Goal: Task Accomplishment & Management: Complete application form

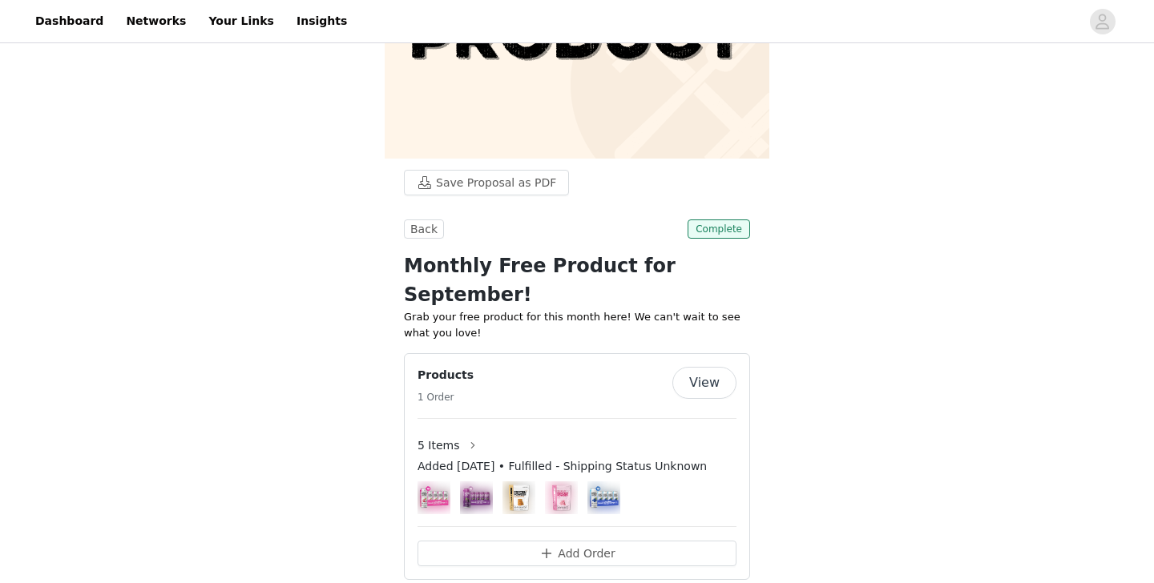
scroll to position [176, 0]
click at [38, 22] on link "Dashboard" at bounding box center [69, 21] width 87 height 36
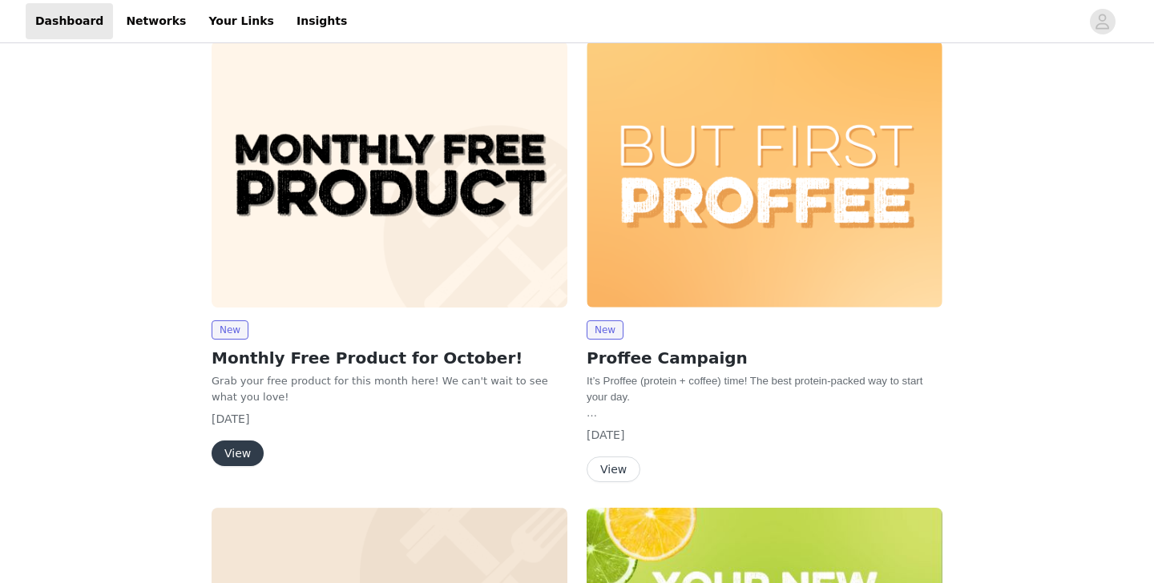
scroll to position [2, 0]
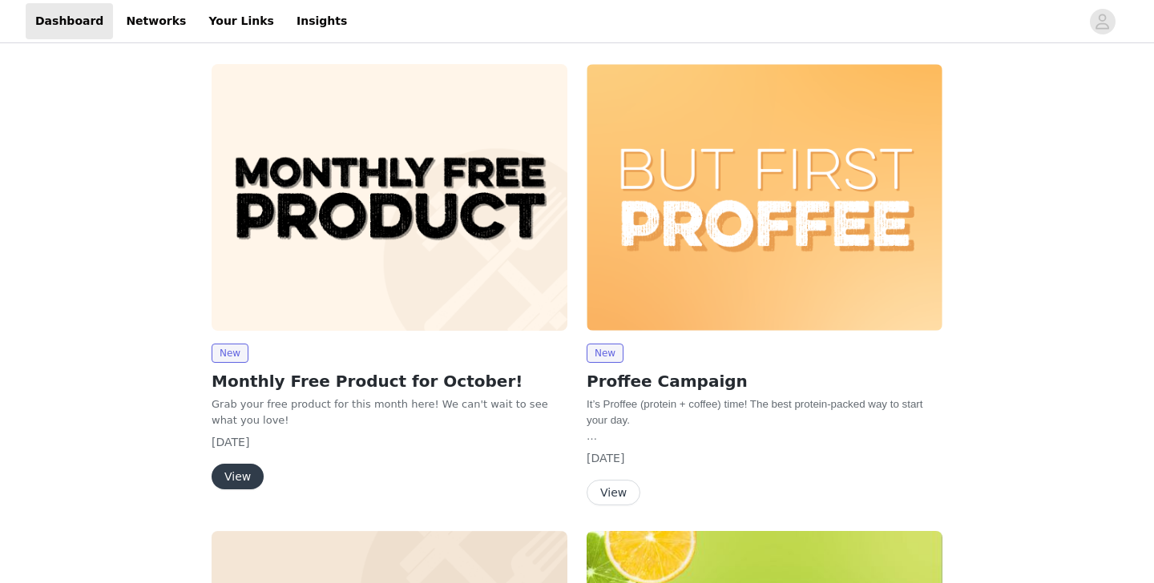
click at [378, 176] on img at bounding box center [390, 197] width 356 height 267
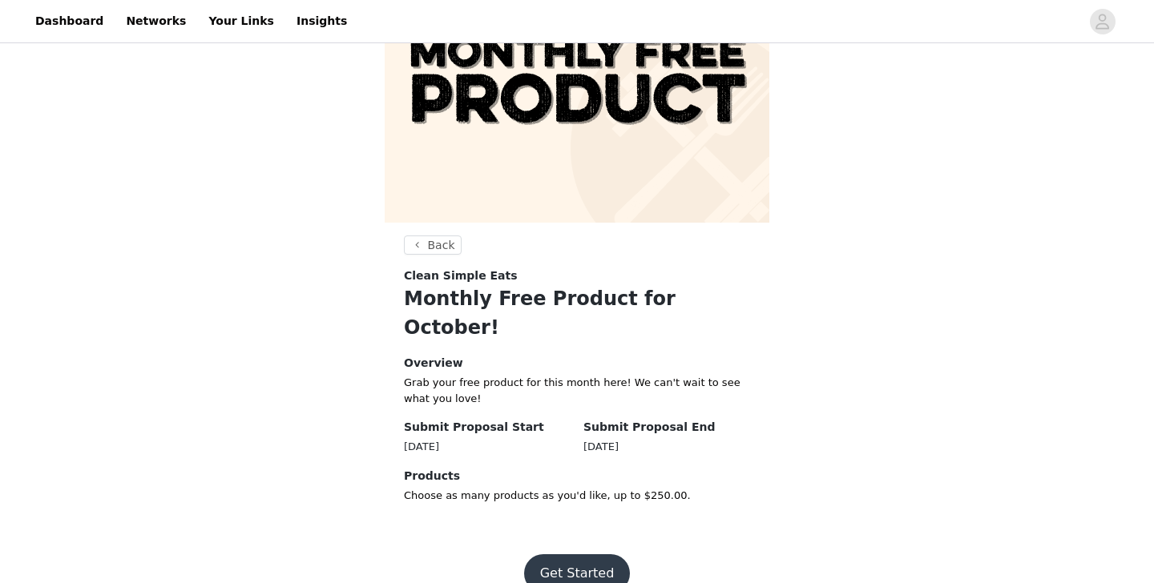
scroll to position [111, 0]
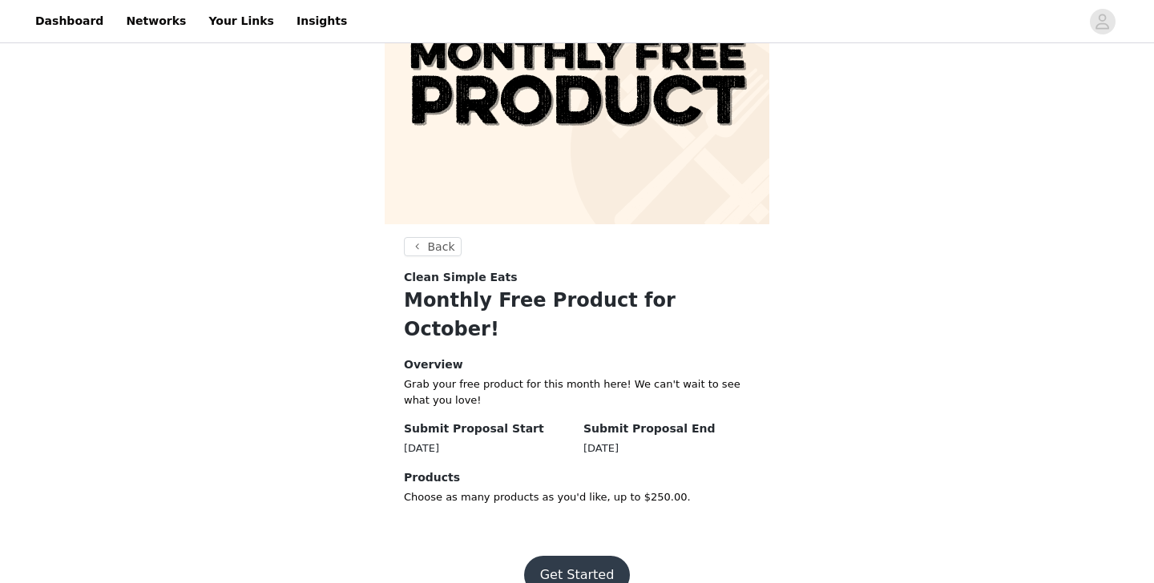
click at [595, 556] on button "Get Started" at bounding box center [577, 575] width 107 height 38
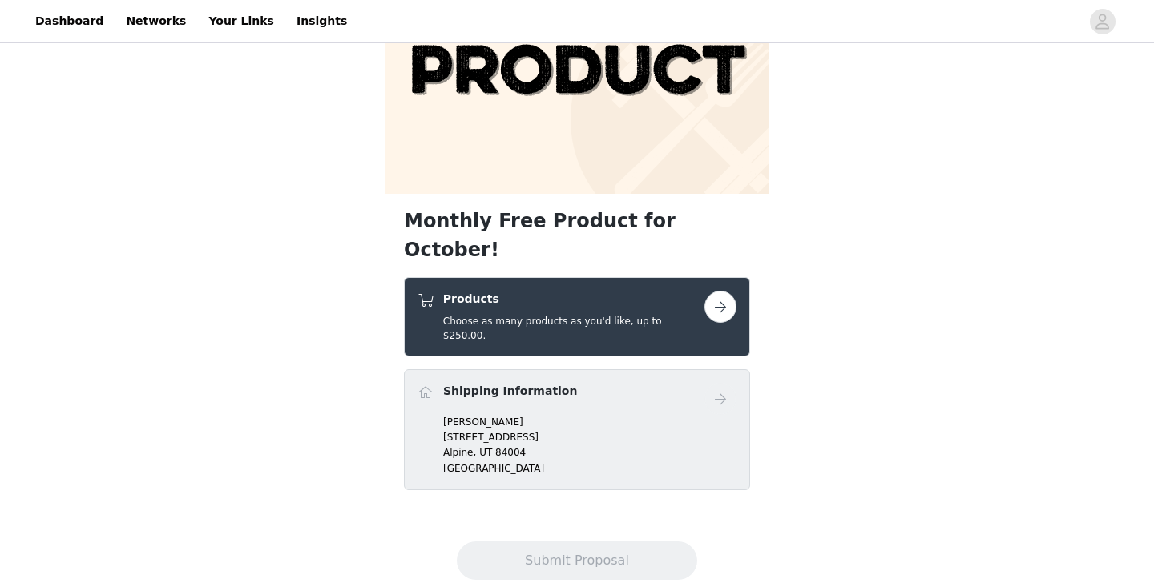
scroll to position [140, 0]
click at [720, 292] on button "button" at bounding box center [720, 308] width 32 height 32
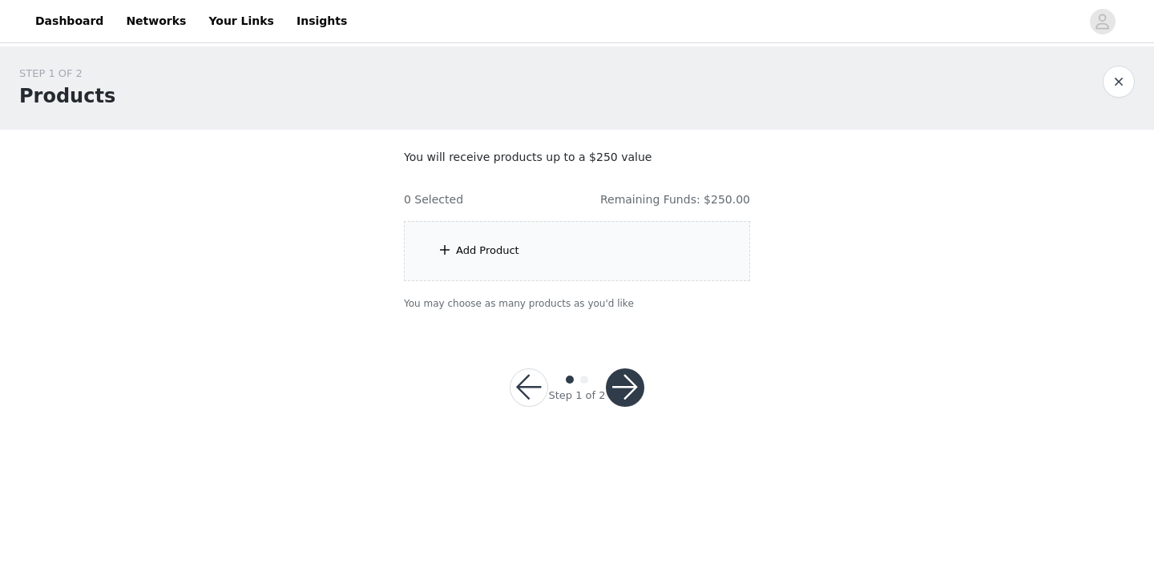
click at [636, 228] on div "Add Product" at bounding box center [577, 251] width 346 height 60
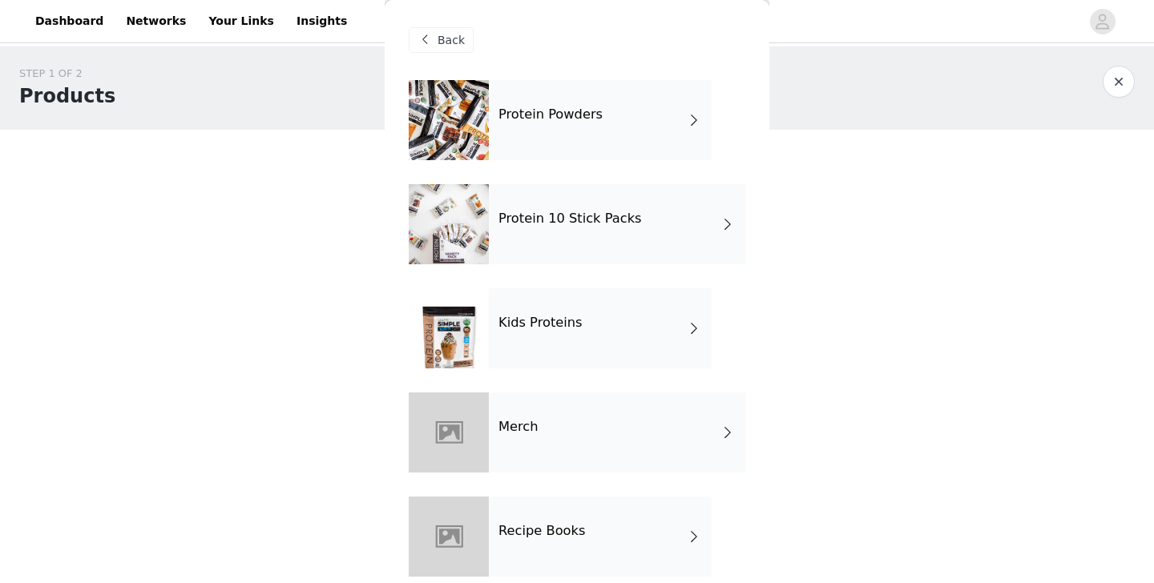
click at [640, 128] on div "Protein Powders" at bounding box center [600, 120] width 223 height 80
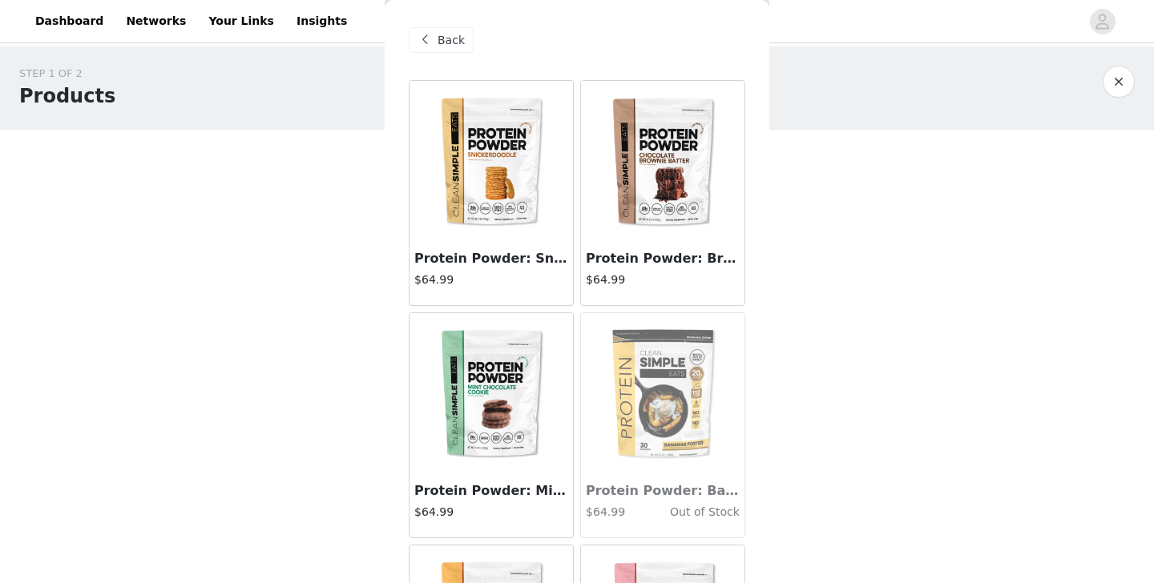
click at [446, 33] on span "Back" at bounding box center [451, 40] width 27 height 17
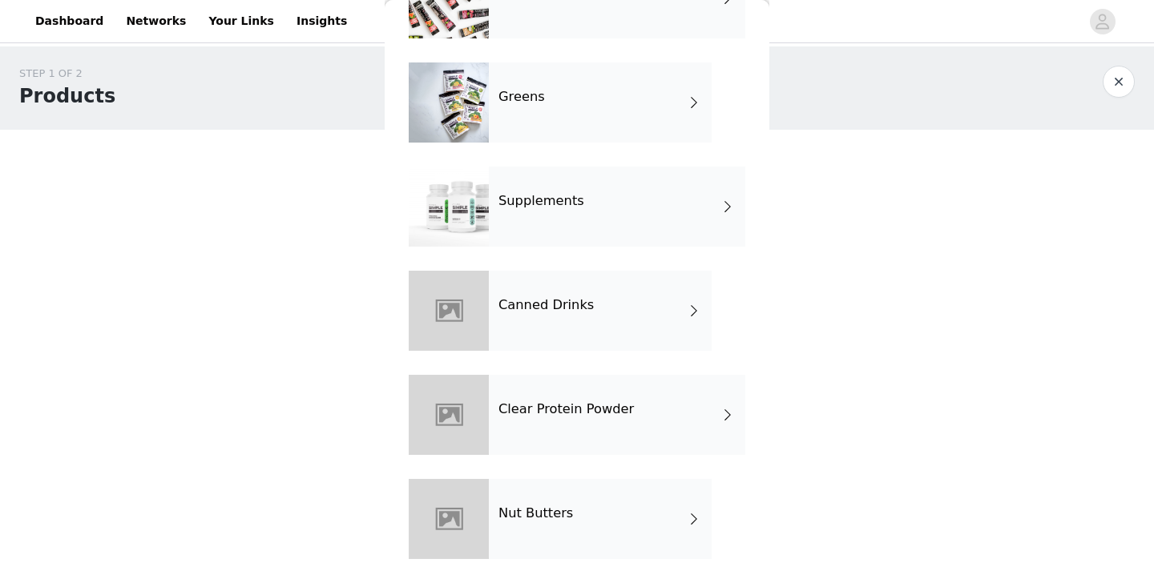
scroll to position [851, 0]
click at [617, 289] on div "Canned Drinks" at bounding box center [600, 311] width 223 height 80
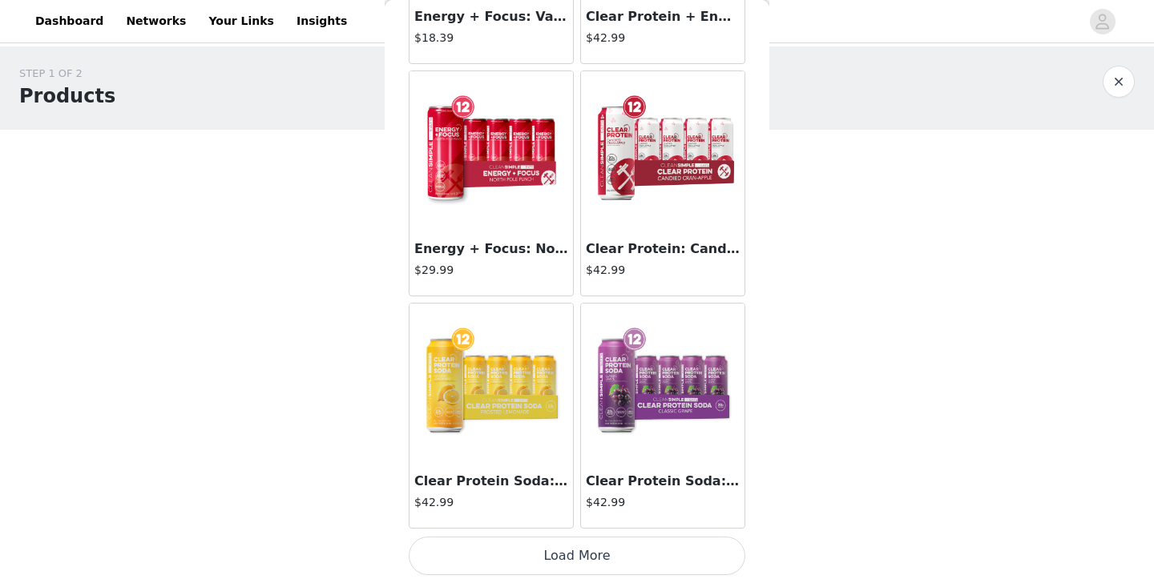
scroll to position [1869, 0]
click at [562, 555] on button "Load More" at bounding box center [577, 556] width 337 height 38
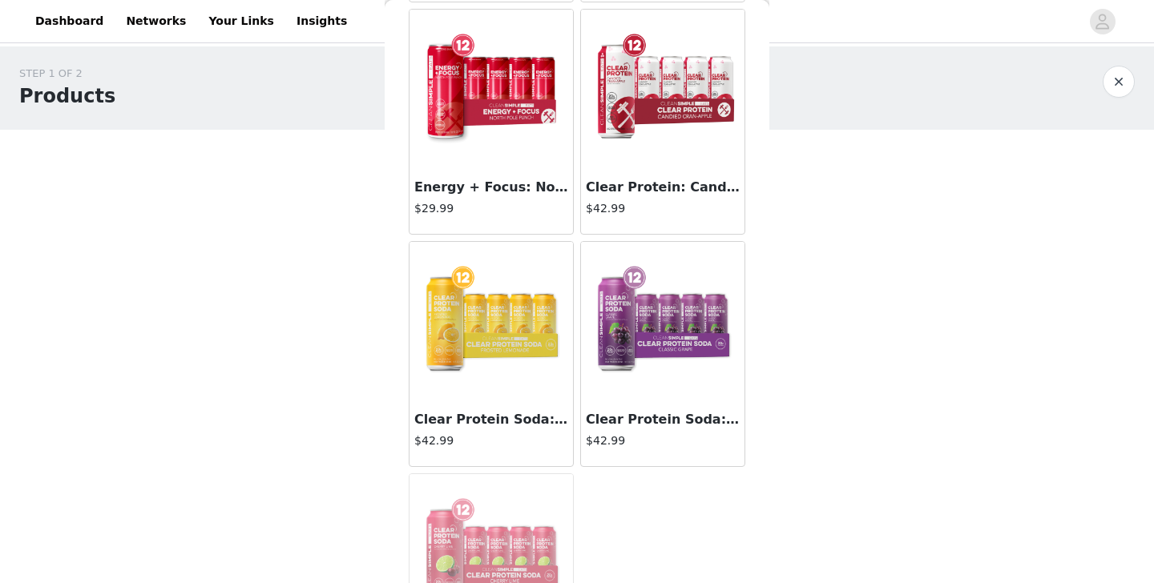
scroll to position [1928, 0]
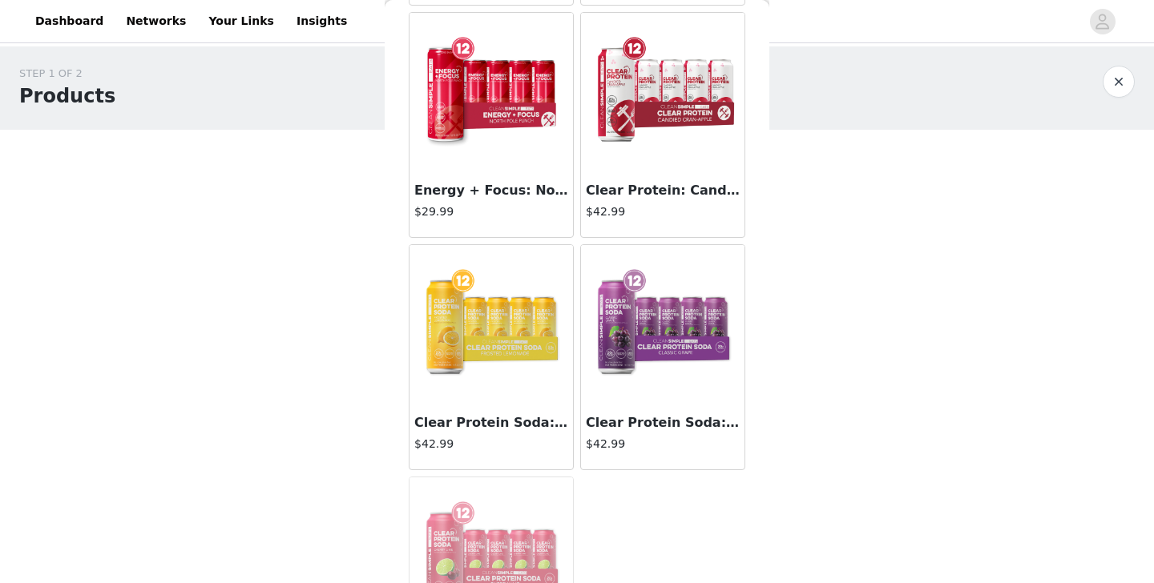
click at [515, 365] on img at bounding box center [491, 325] width 160 height 160
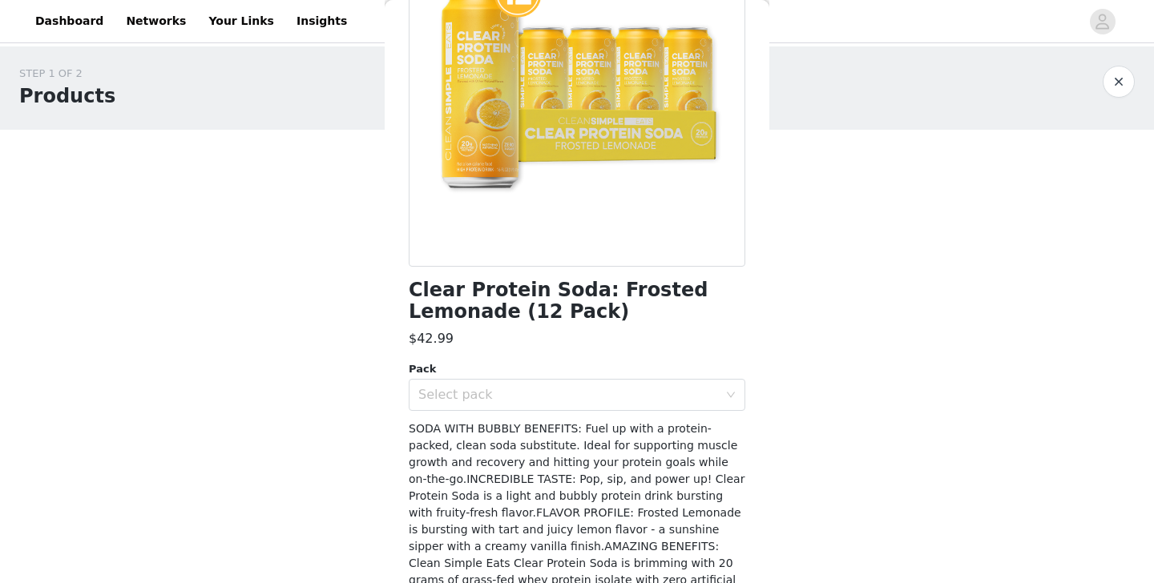
scroll to position [205, 0]
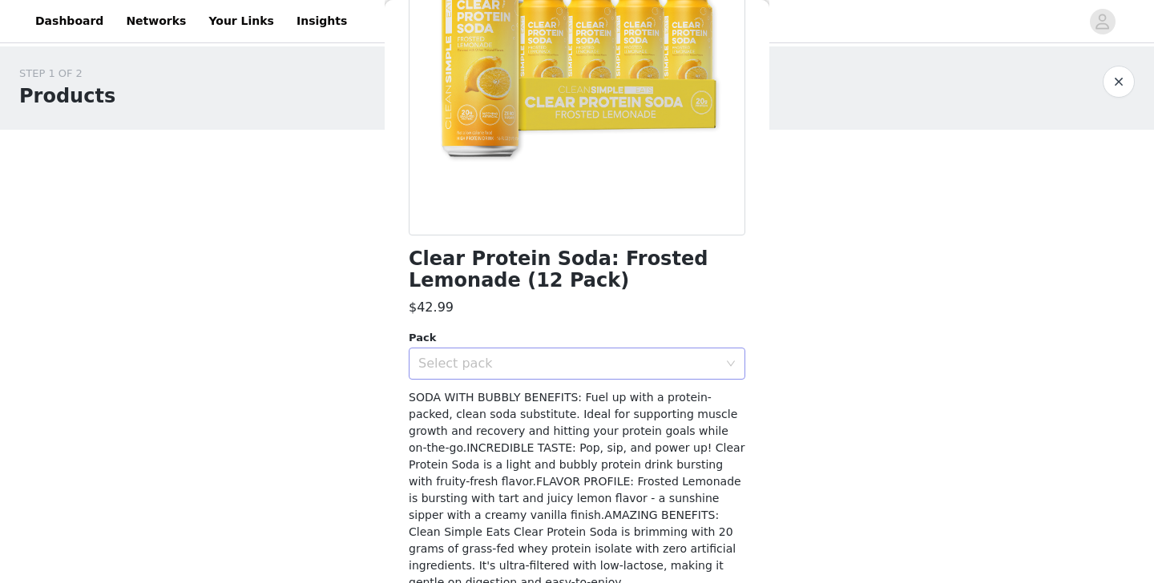
click at [527, 356] on div "Select pack" at bounding box center [568, 364] width 300 height 16
click at [506, 397] on li "12" at bounding box center [577, 399] width 337 height 26
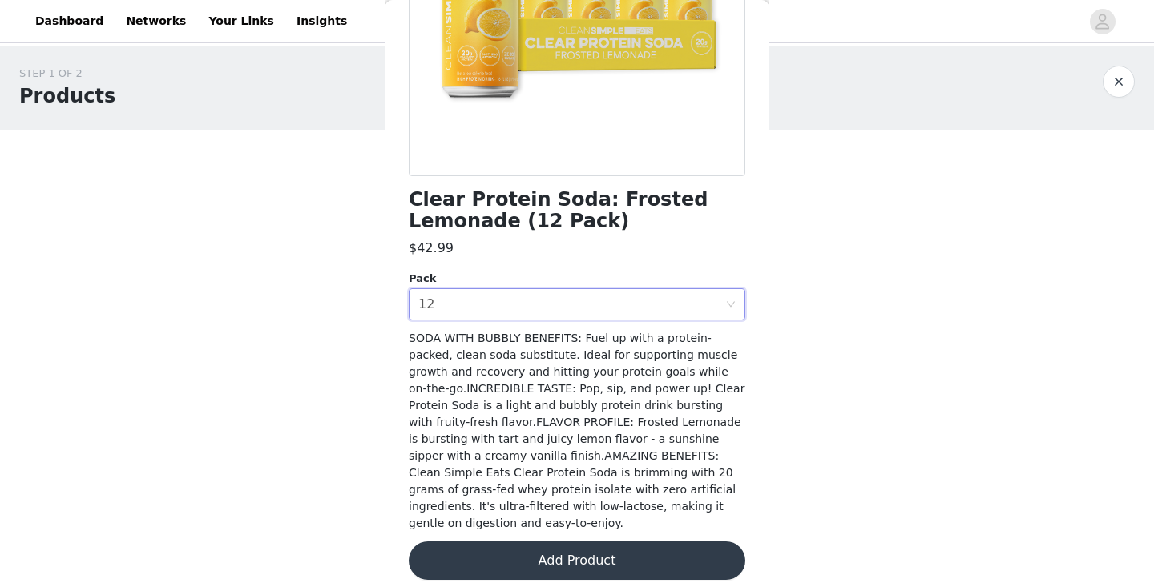
scroll to position [263, 0]
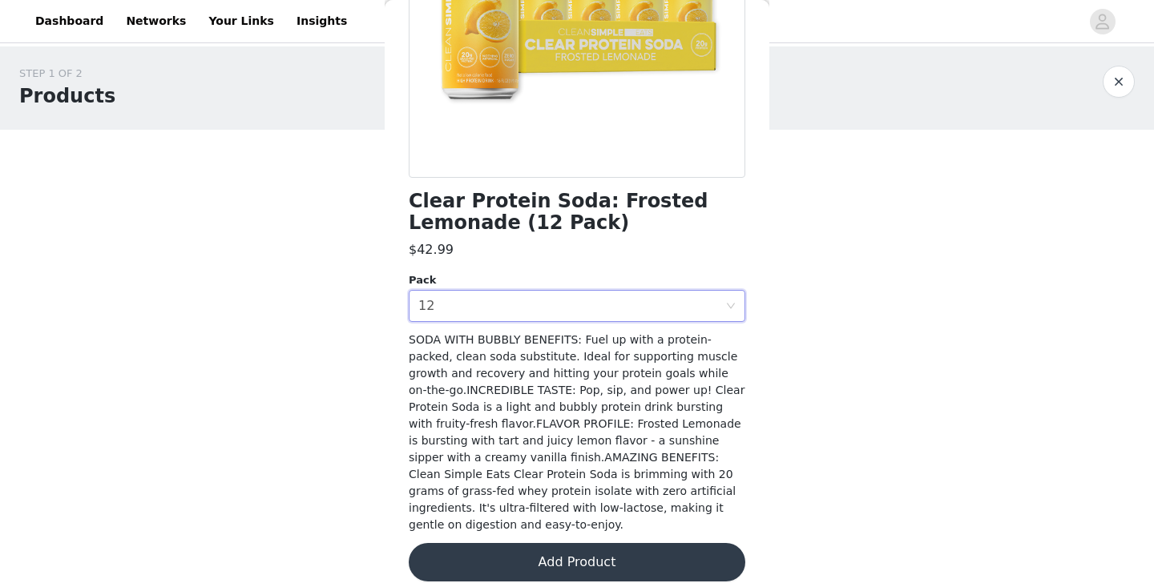
click at [574, 543] on button "Add Product" at bounding box center [577, 562] width 337 height 38
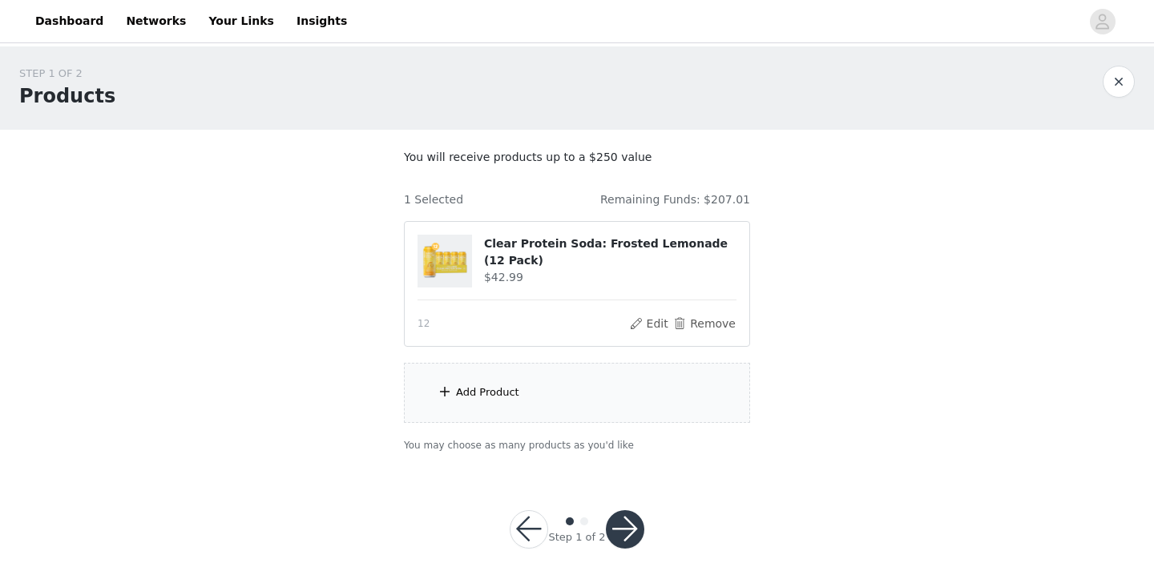
click at [538, 390] on div "Add Product" at bounding box center [577, 393] width 346 height 60
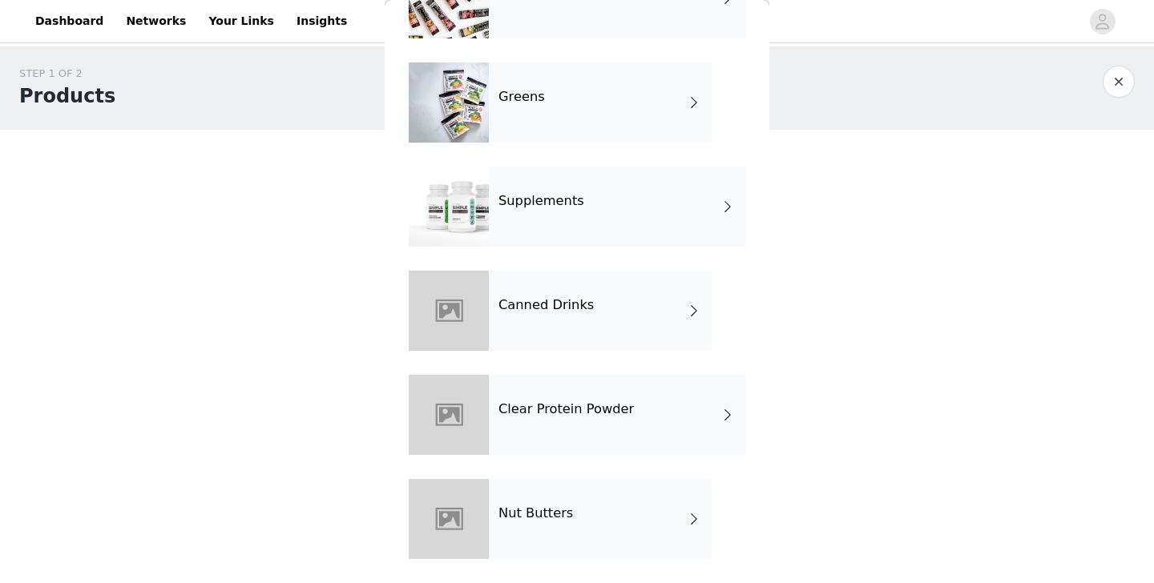
scroll to position [851, 0]
click at [558, 395] on div "Clear Protein Powder" at bounding box center [617, 415] width 256 height 80
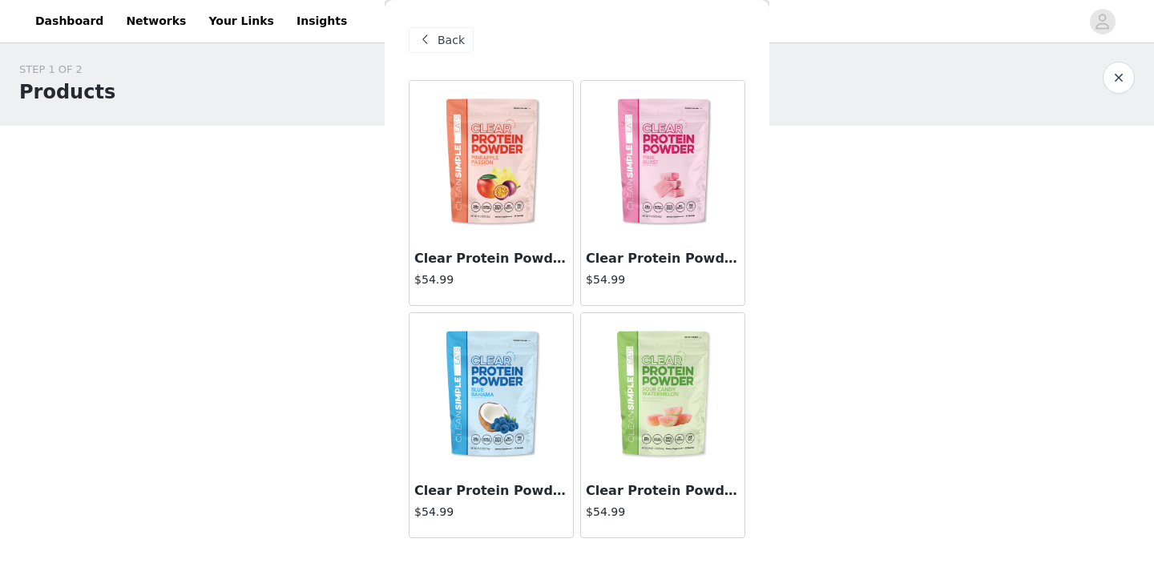
scroll to position [3, 0]
click at [456, 42] on span "Back" at bounding box center [451, 40] width 27 height 17
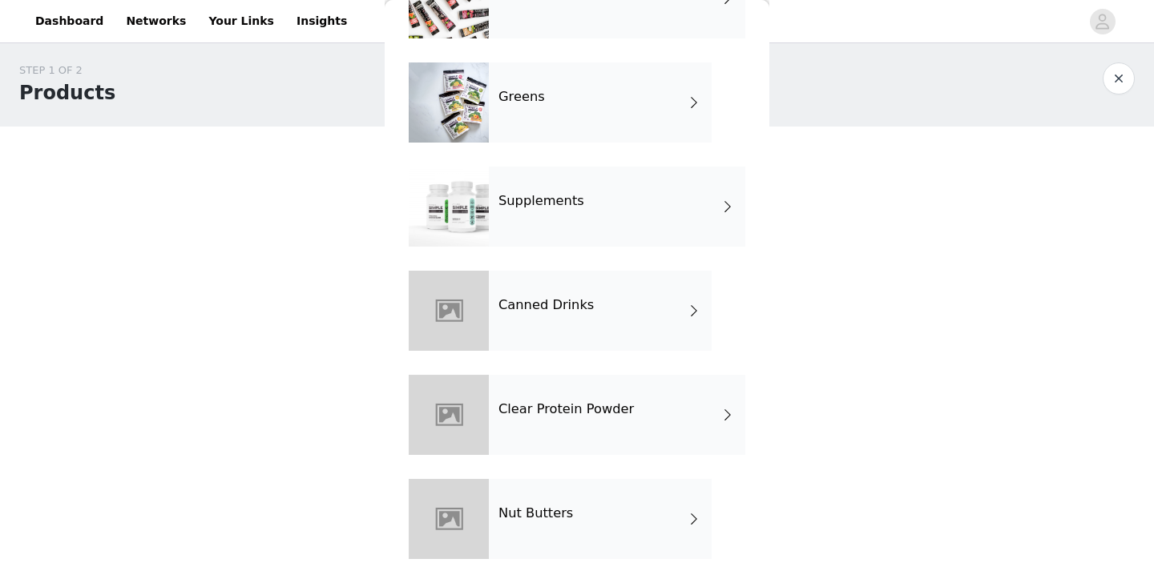
scroll to position [851, 0]
click at [552, 316] on div "Canned Drinks" at bounding box center [600, 311] width 223 height 80
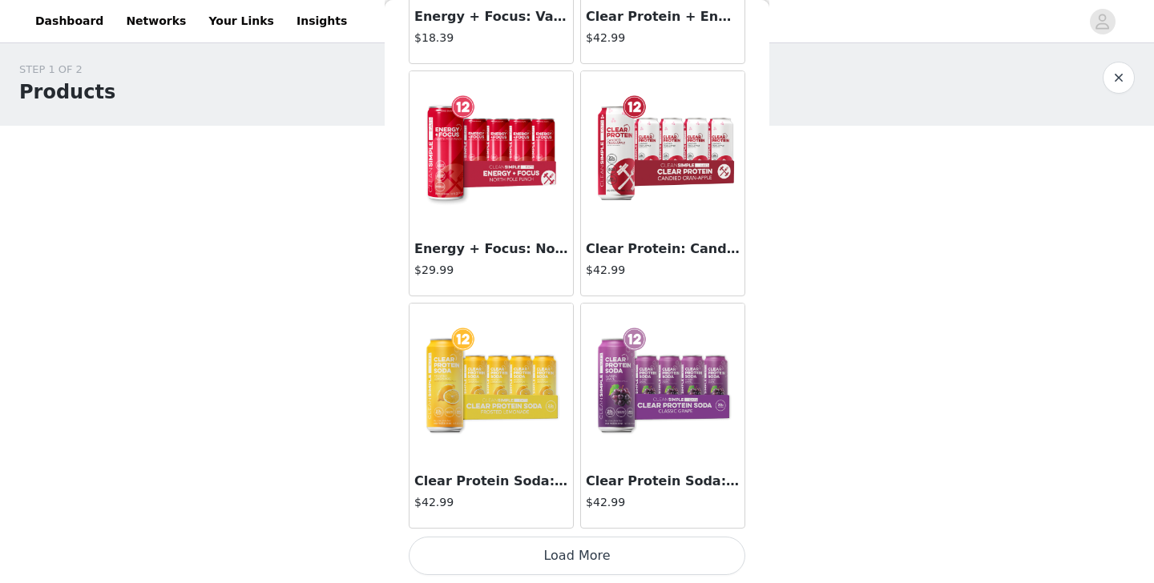
scroll to position [3, 0]
click at [559, 549] on button "Load More" at bounding box center [577, 556] width 337 height 38
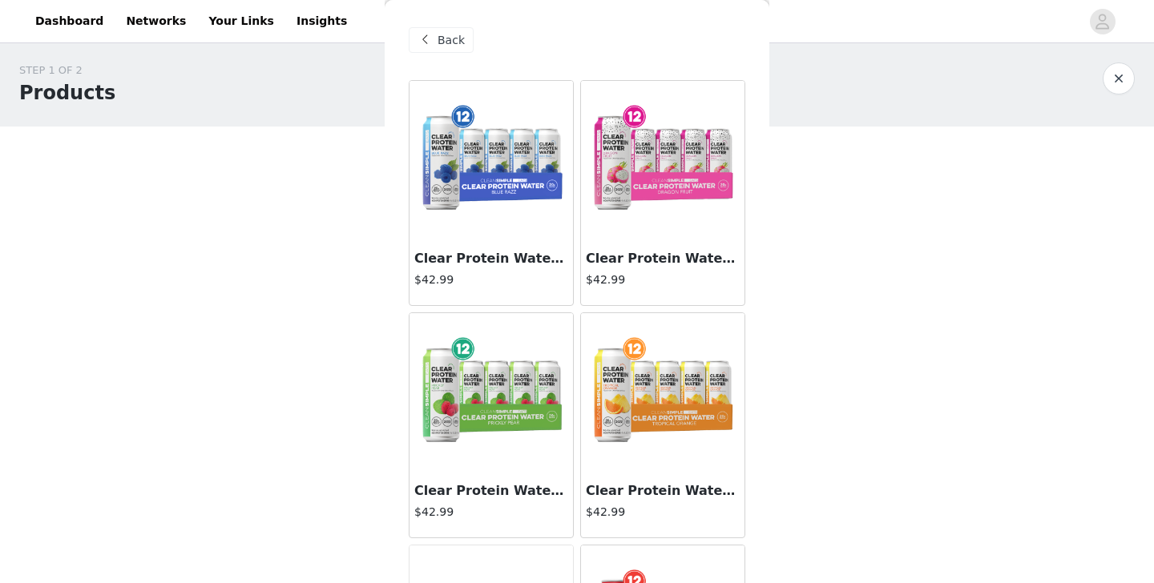
scroll to position [0, 0]
click at [491, 384] on img at bounding box center [491, 393] width 160 height 160
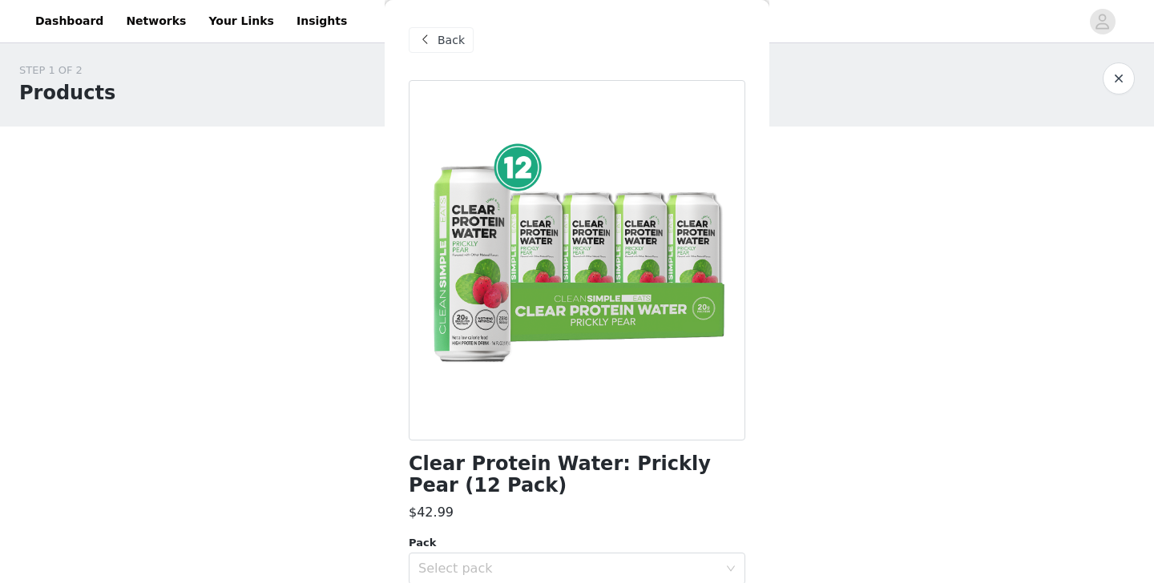
scroll to position [185, 0]
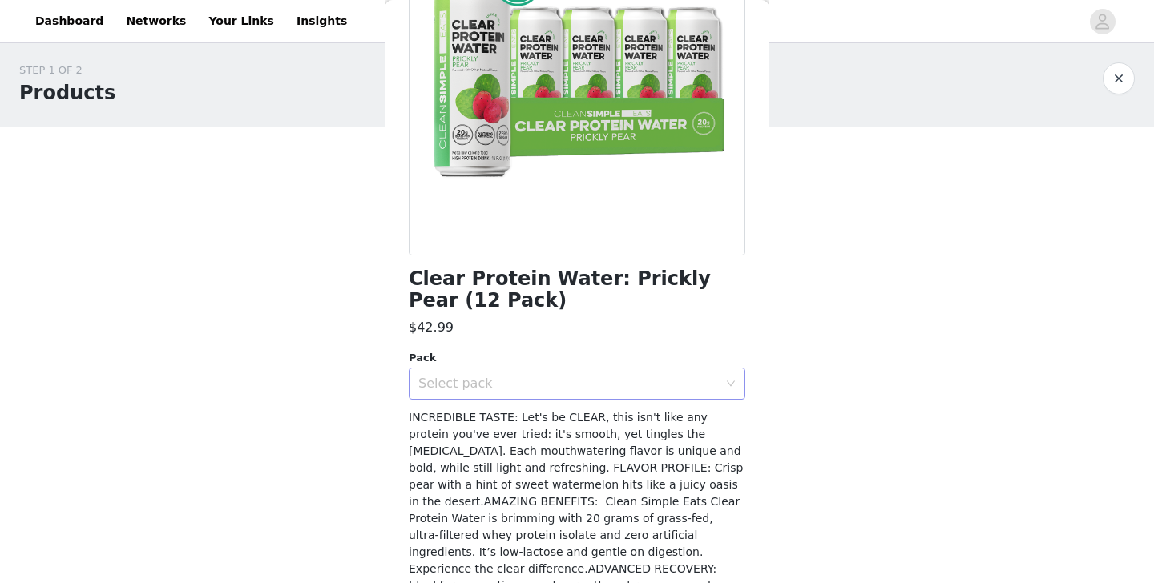
click at [534, 378] on div "Select pack" at bounding box center [568, 384] width 300 height 16
click at [519, 423] on li "12" at bounding box center [577, 419] width 337 height 26
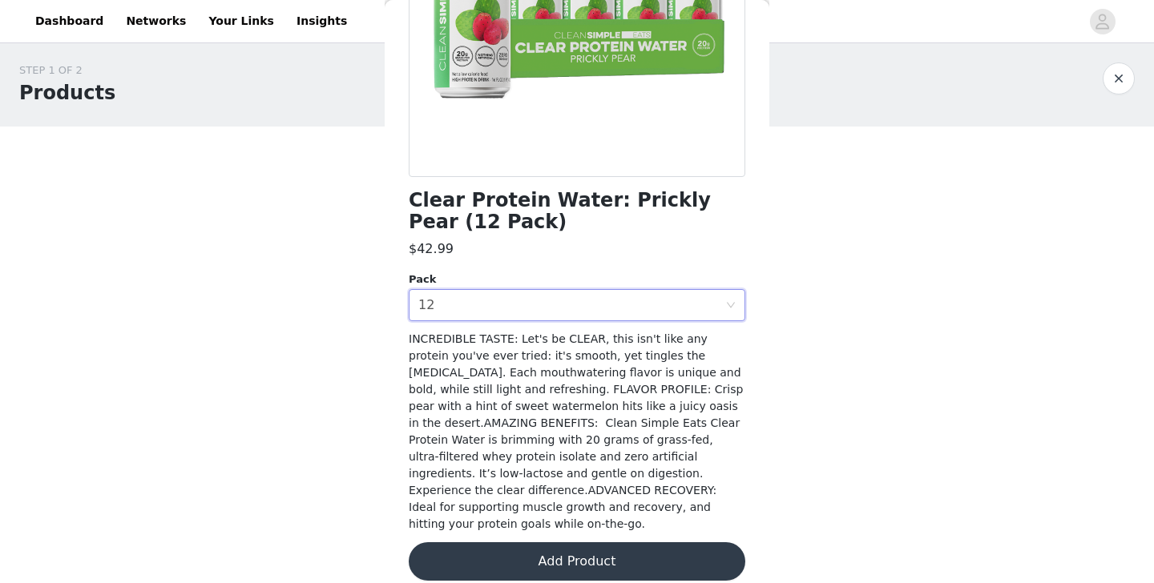
scroll to position [263, 0]
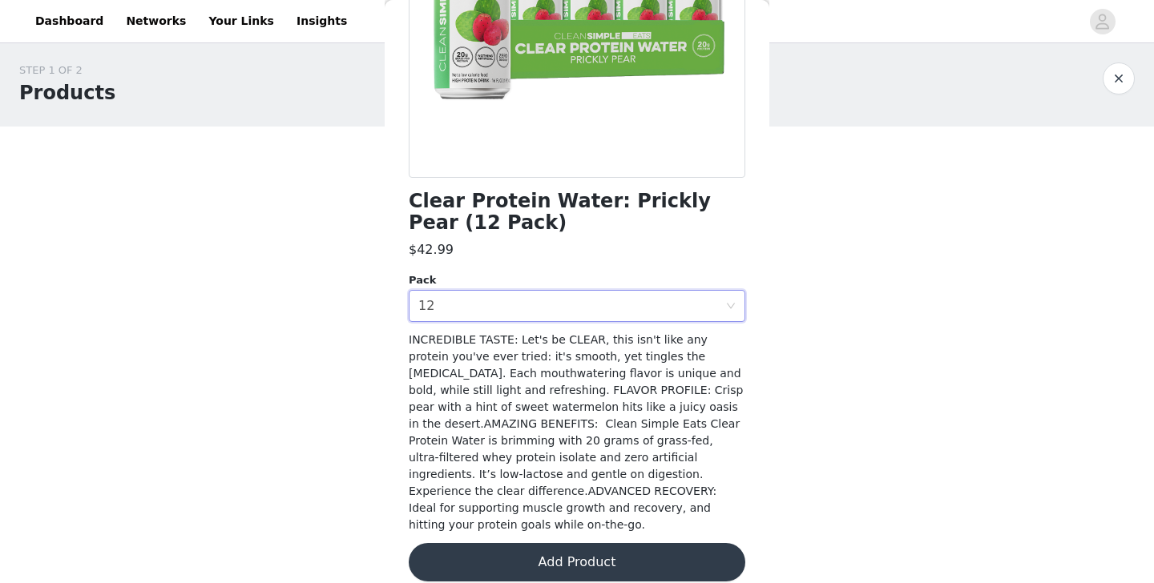
click at [568, 543] on button "Add Product" at bounding box center [577, 562] width 337 height 38
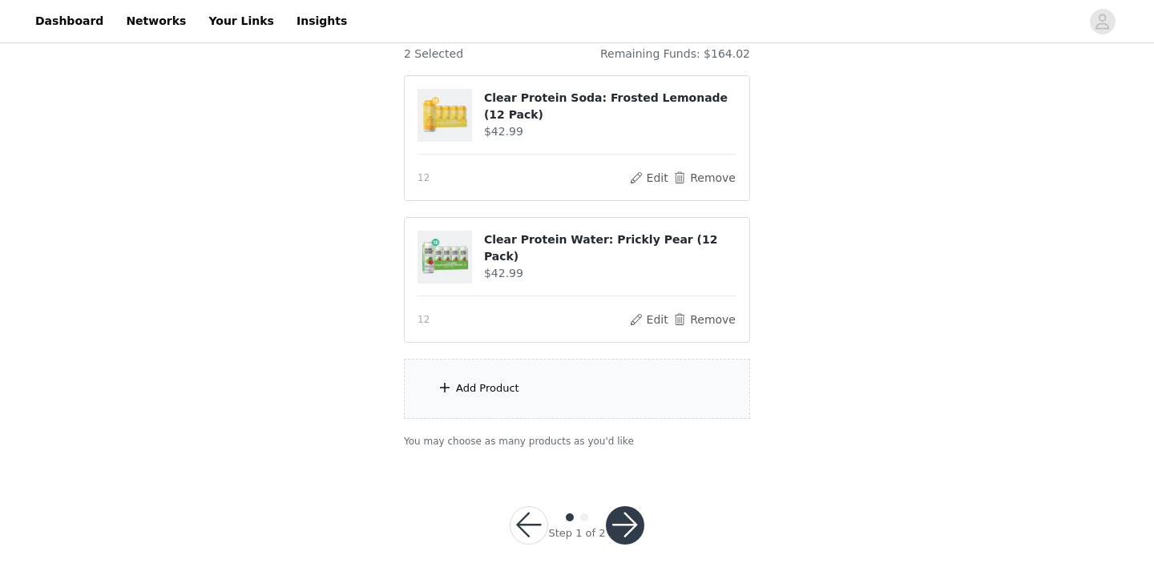
scroll to position [145, 0]
click at [498, 389] on div "Add Product" at bounding box center [487, 389] width 63 height 16
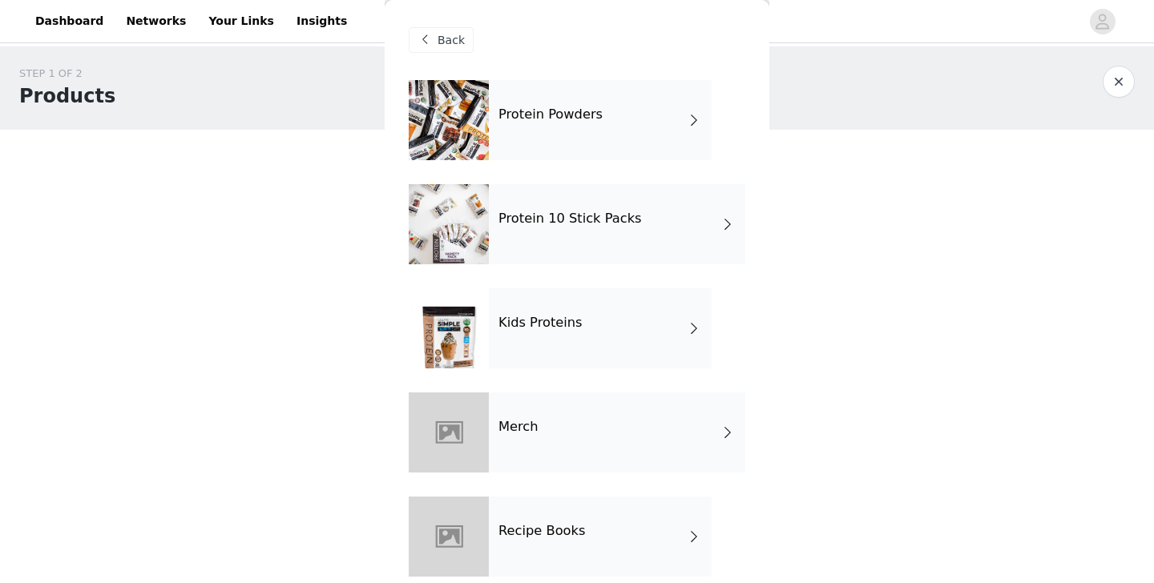
scroll to position [0, 0]
click at [621, 105] on div "Protein Powders" at bounding box center [600, 120] width 223 height 80
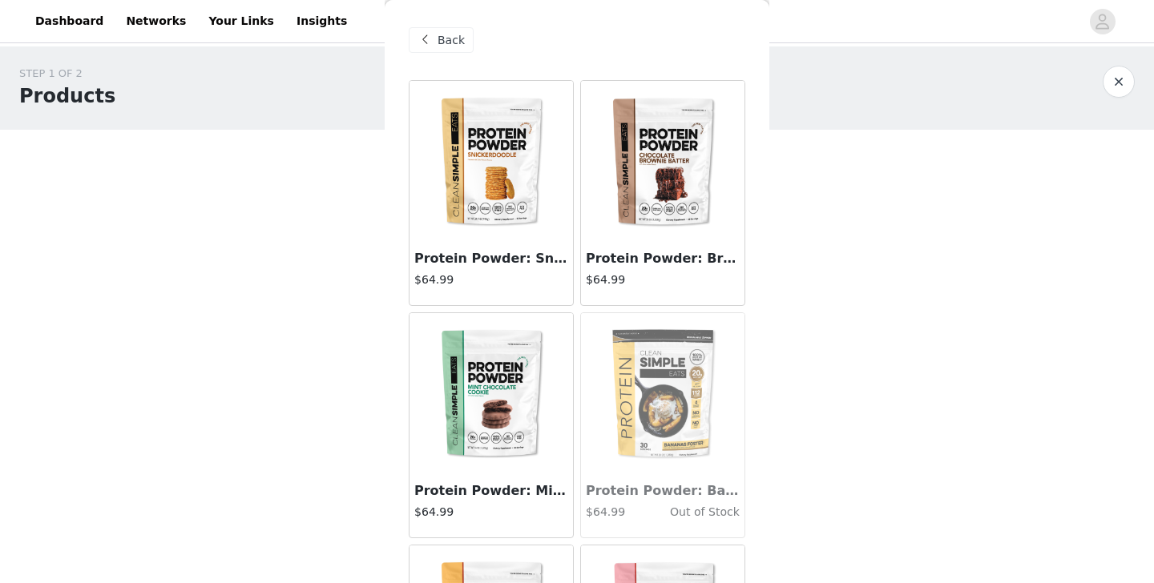
scroll to position [17, 0]
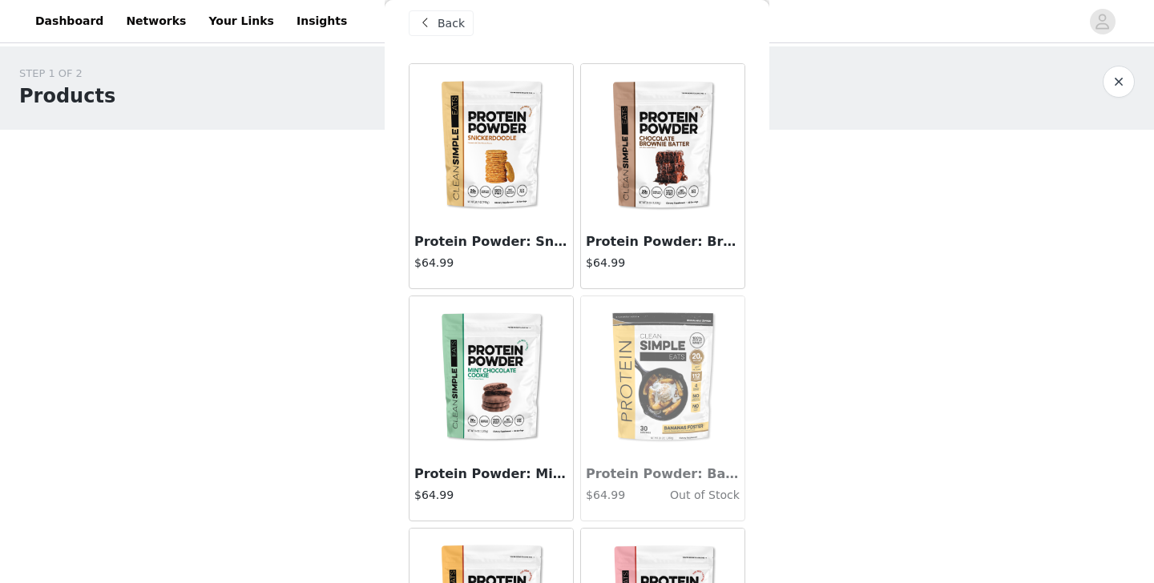
click at [692, 124] on img at bounding box center [663, 144] width 160 height 160
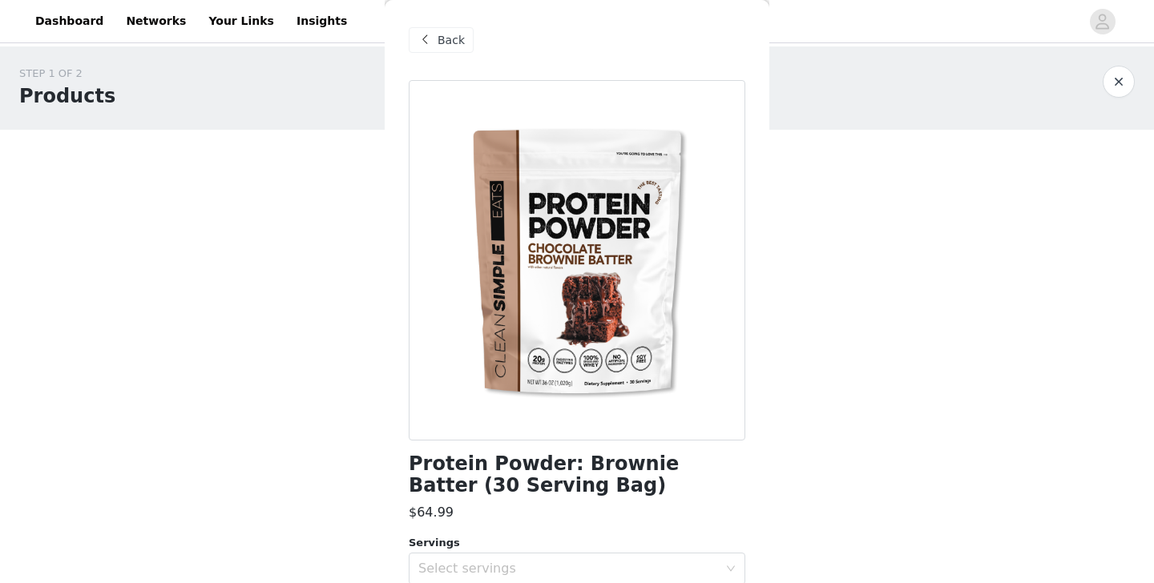
scroll to position [157, 0]
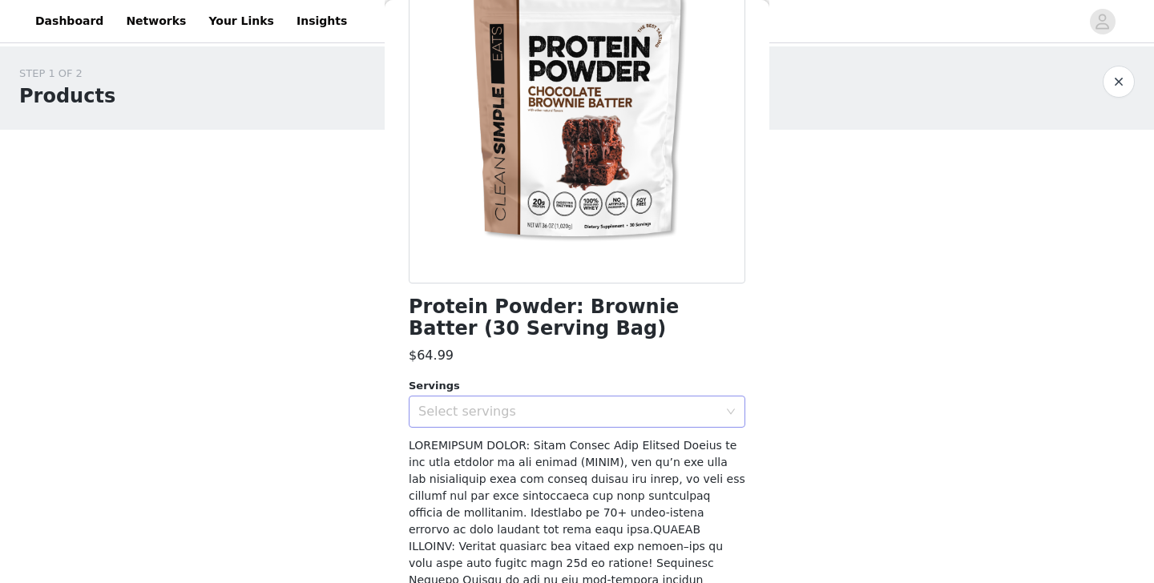
click at [527, 410] on div "Select servings" at bounding box center [568, 412] width 300 height 16
click at [510, 459] on ul "30" at bounding box center [577, 446] width 337 height 32
click at [509, 450] on li "30" at bounding box center [577, 447] width 337 height 26
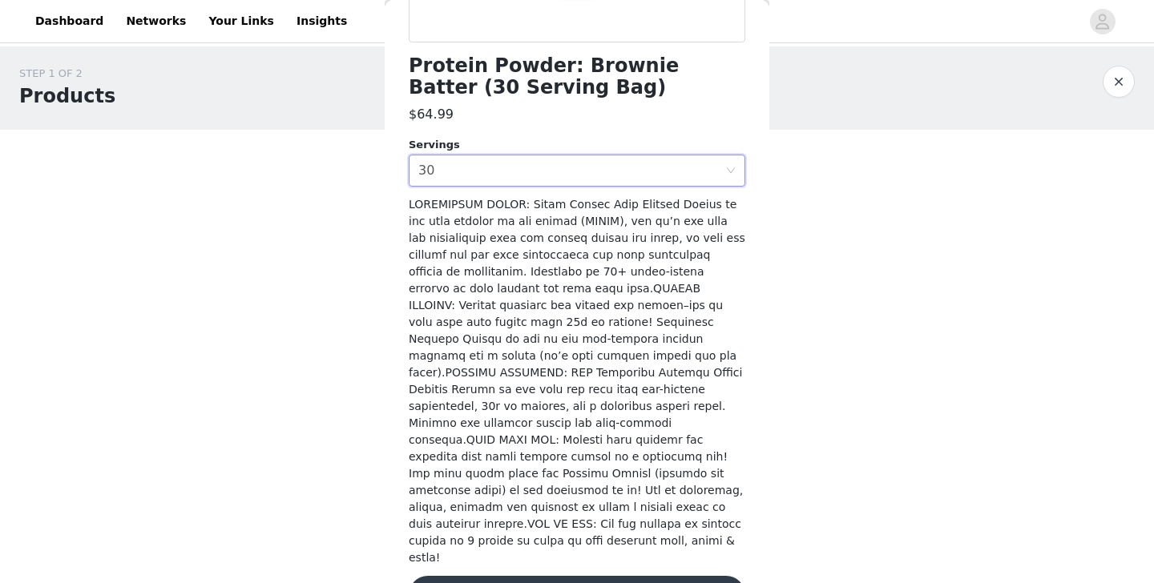
scroll to position [398, 0]
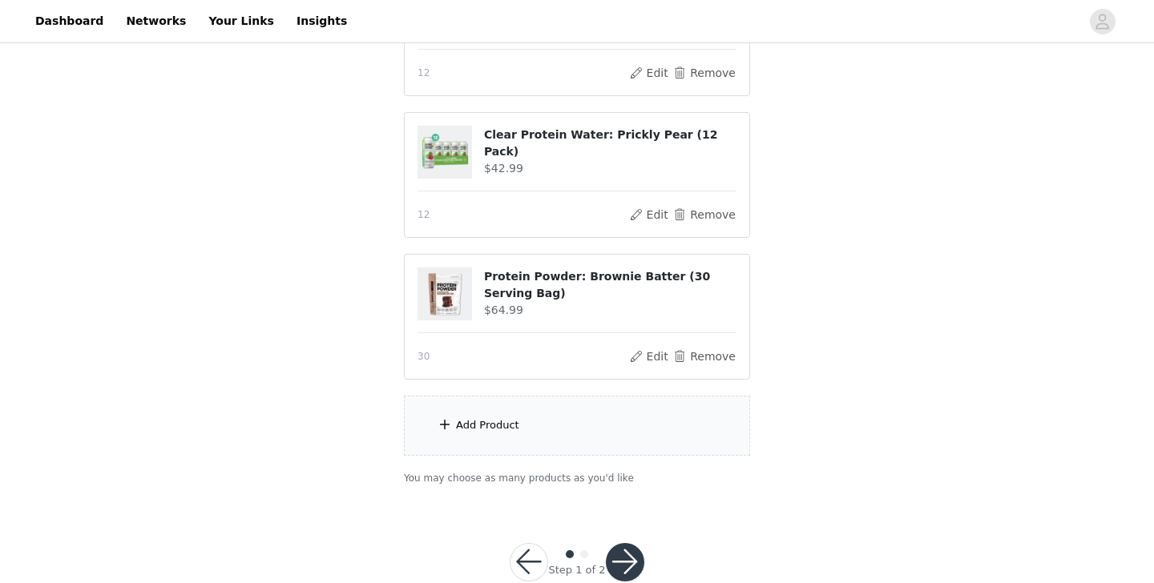
scroll to position [272, 0]
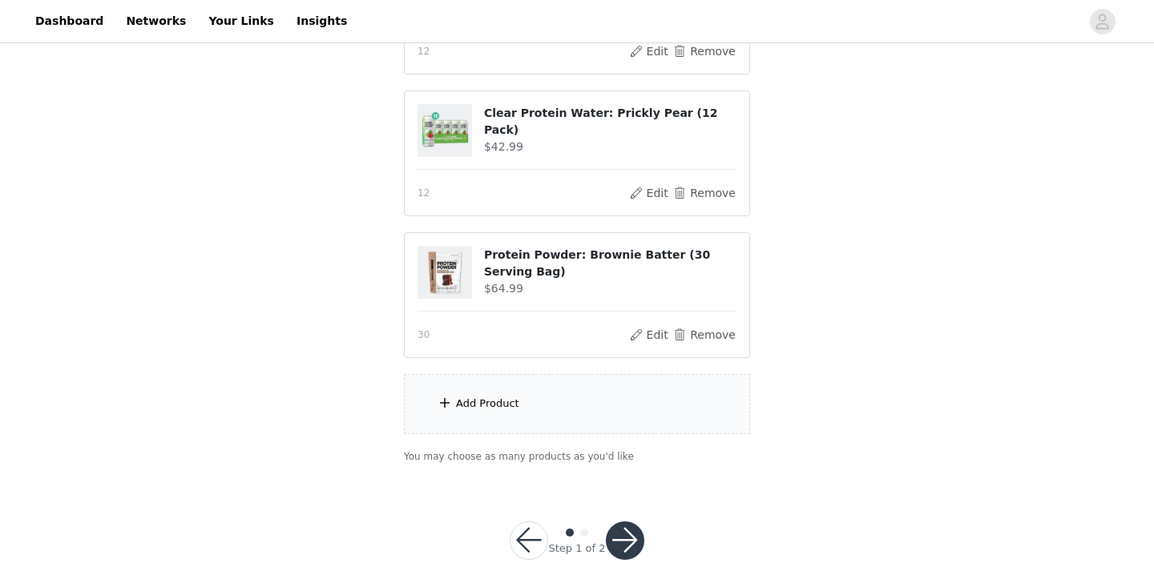
click at [571, 390] on div "Add Product" at bounding box center [577, 404] width 346 height 60
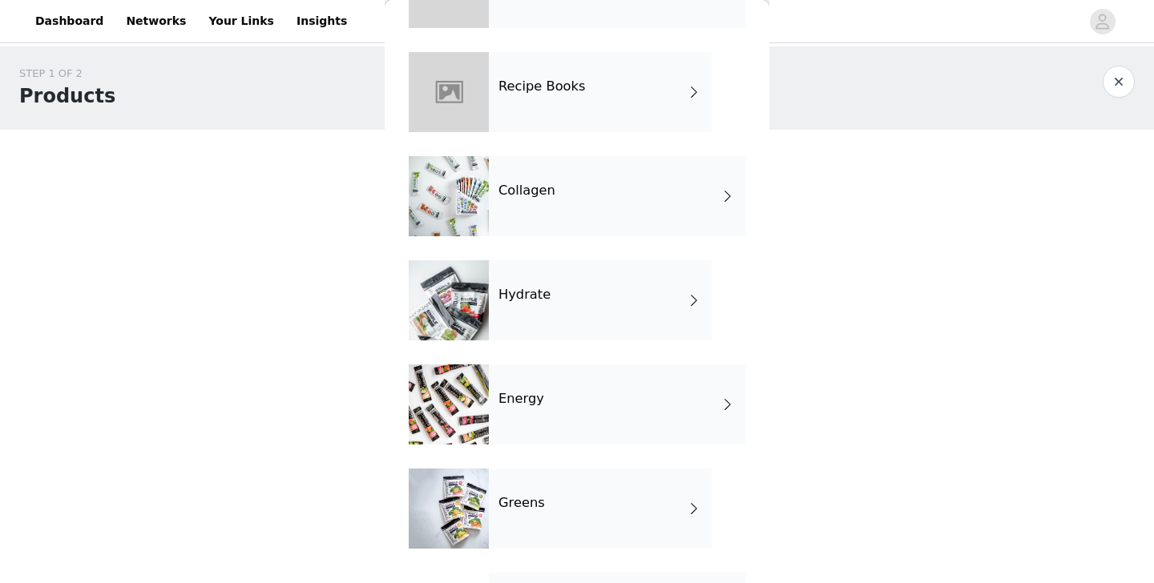
scroll to position [446, 0]
click at [624, 310] on div "Hydrate" at bounding box center [600, 299] width 223 height 80
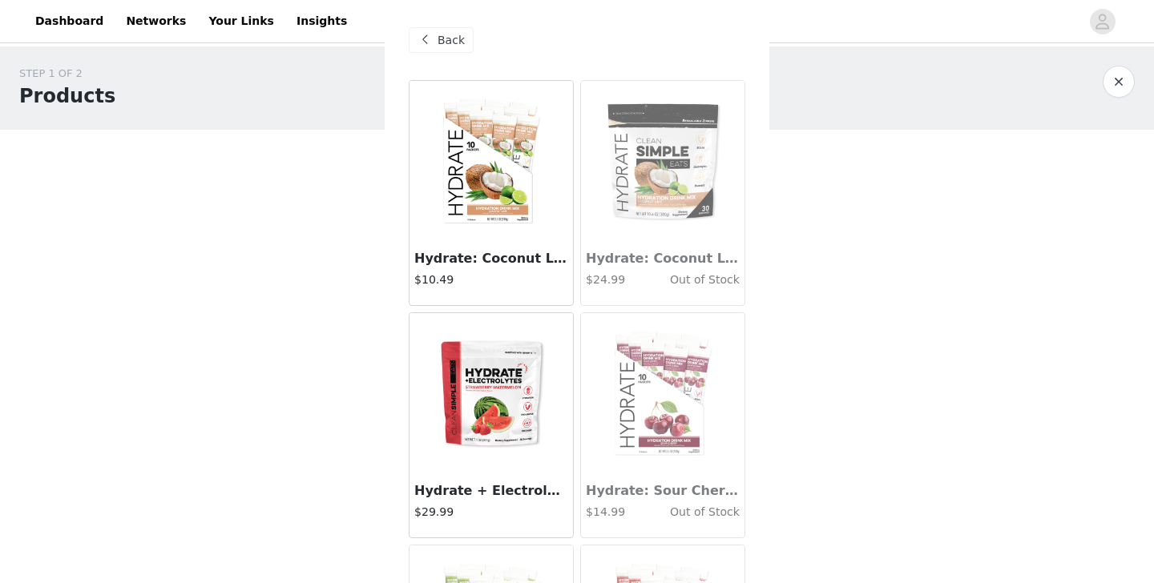
scroll to position [0, 0]
click at [454, 41] on span "Back" at bounding box center [451, 40] width 27 height 17
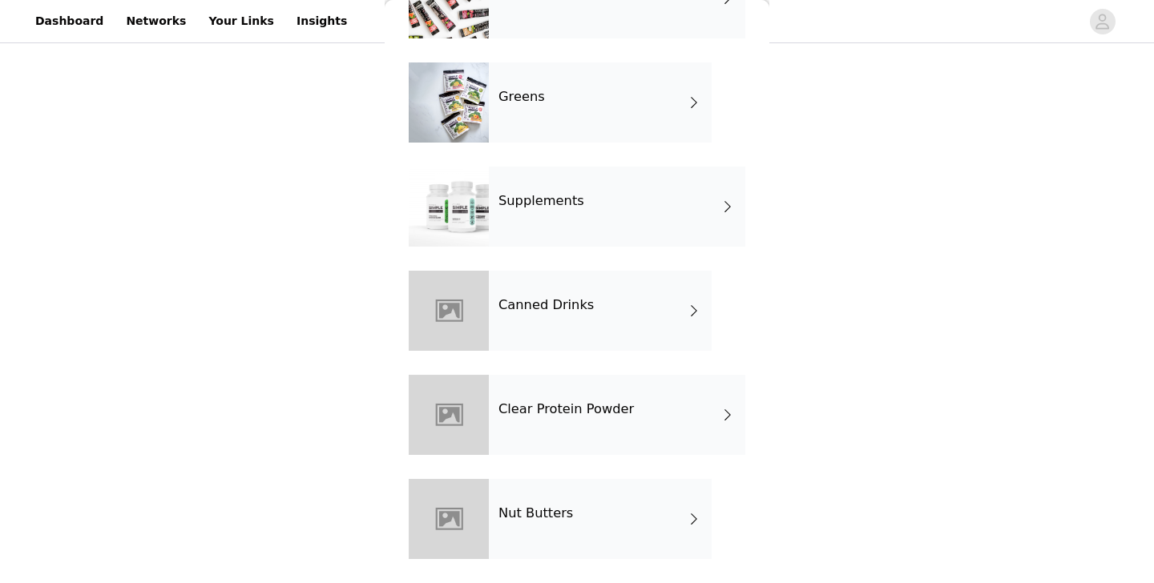
scroll to position [241, 0]
click at [539, 522] on div "Nut Butters" at bounding box center [600, 519] width 223 height 80
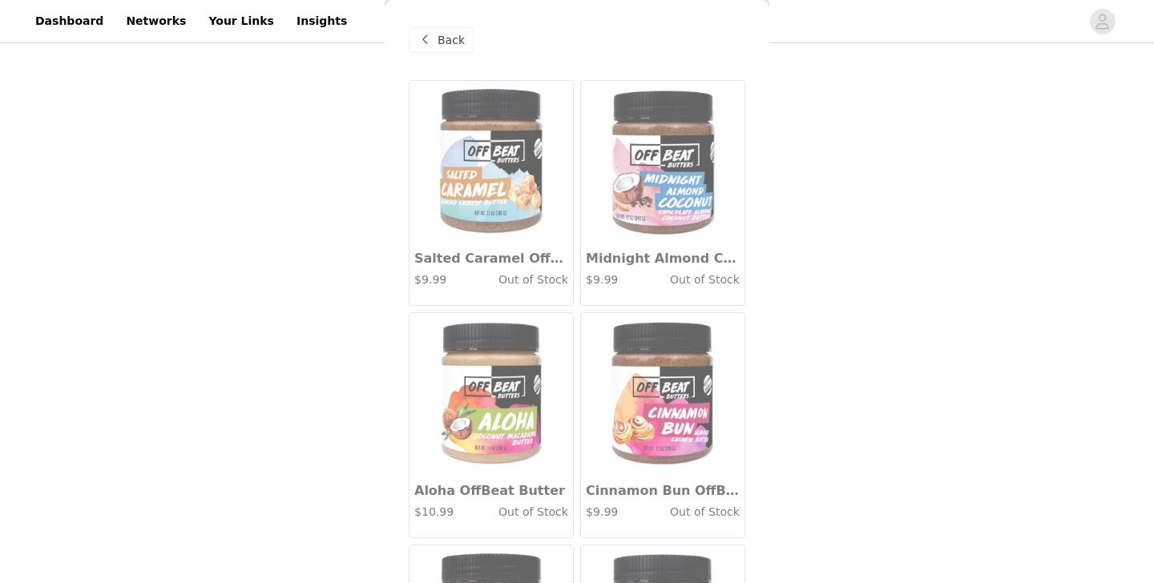
scroll to position [0, 0]
click at [443, 35] on span "Back" at bounding box center [451, 40] width 27 height 17
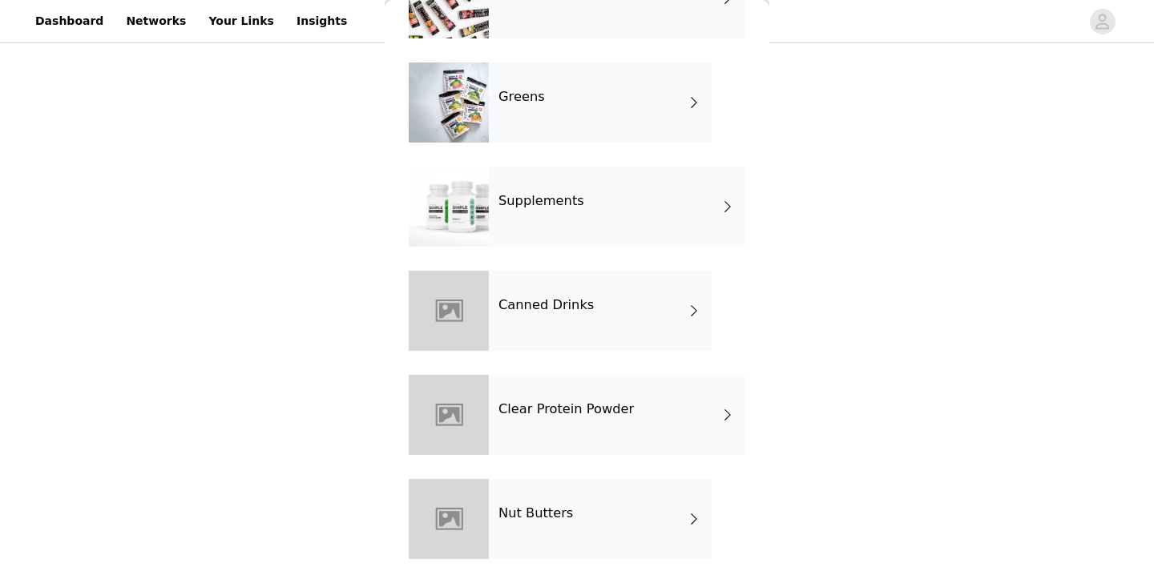
scroll to position [851, 0]
click at [595, 421] on div "Clear Protein Powder" at bounding box center [617, 415] width 256 height 80
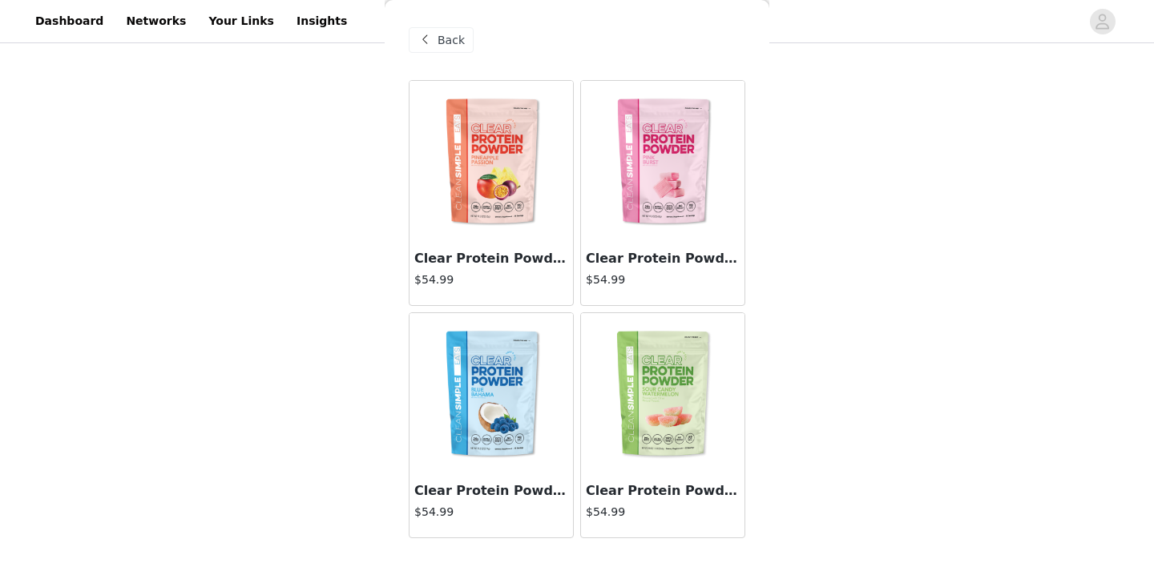
scroll to position [287, 0]
click at [693, 197] on img at bounding box center [663, 161] width 160 height 160
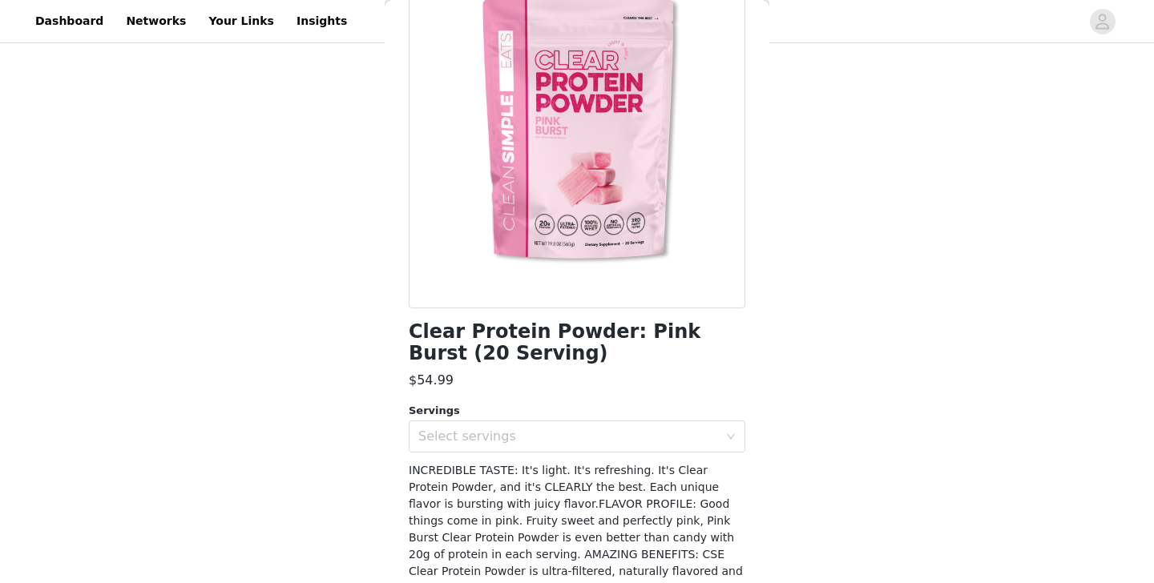
scroll to position [133, 0]
click at [494, 422] on div "Select servings" at bounding box center [571, 436] width 307 height 30
click at [475, 473] on li "20" at bounding box center [577, 471] width 337 height 26
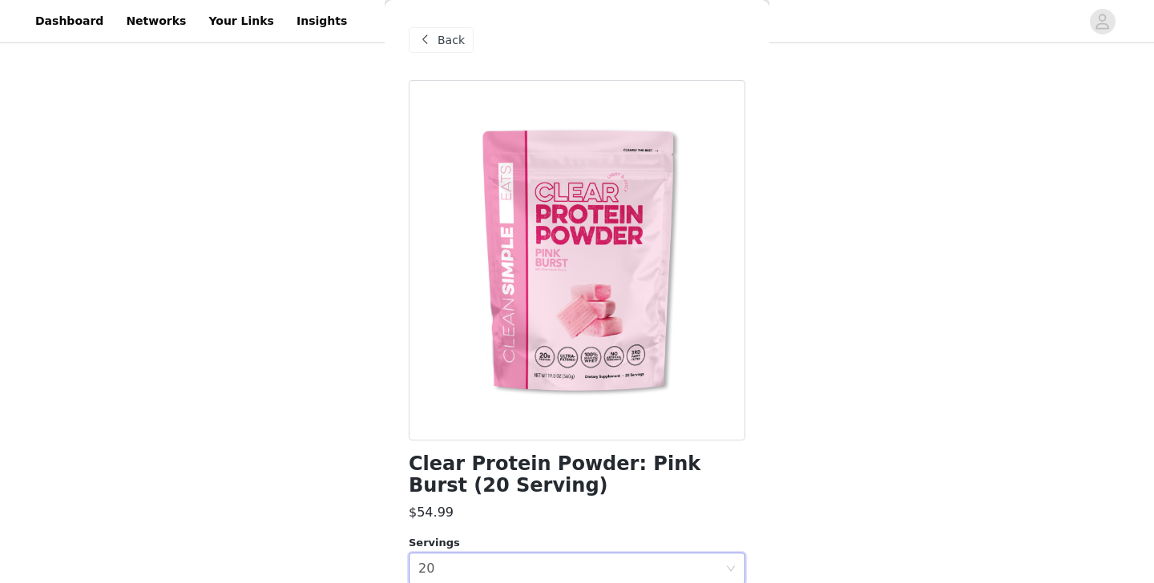
scroll to position [0, 0]
click at [453, 40] on span "Back" at bounding box center [451, 40] width 27 height 17
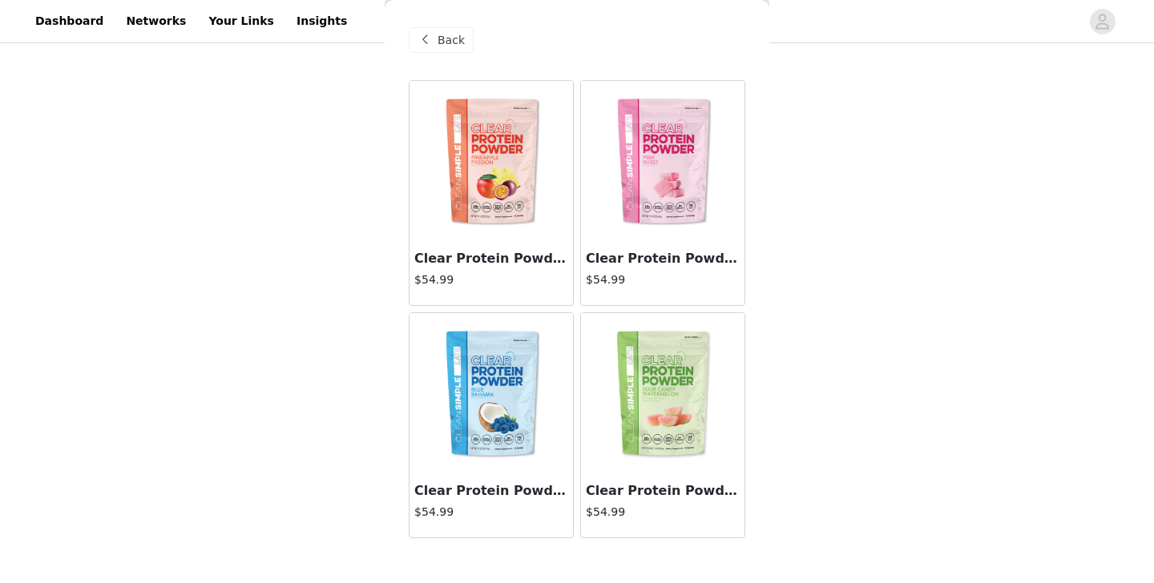
click at [663, 381] on img at bounding box center [663, 393] width 160 height 160
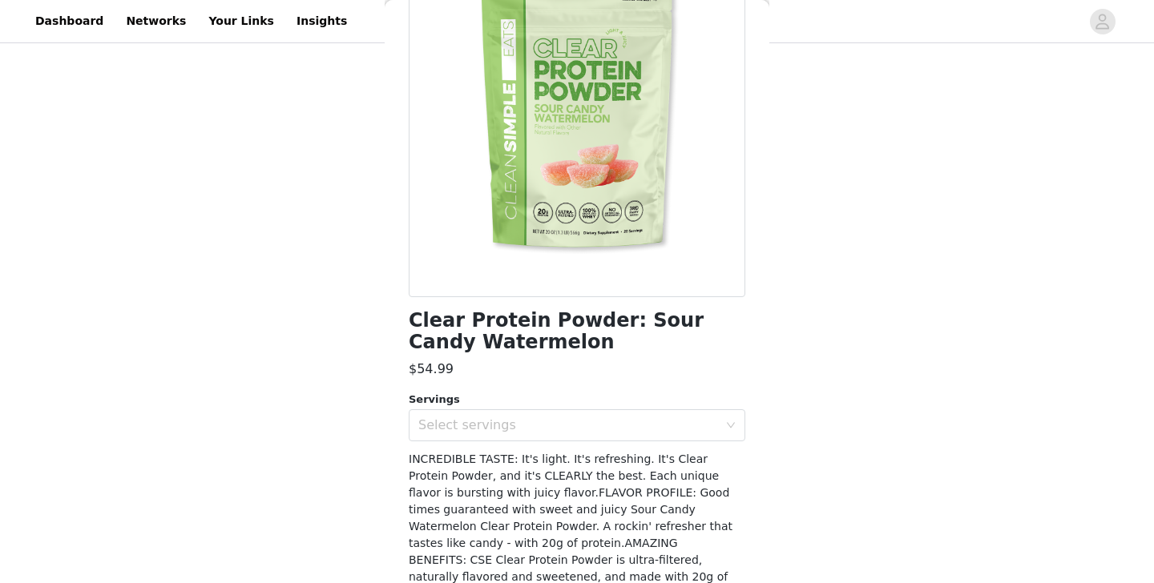
scroll to position [148, 0]
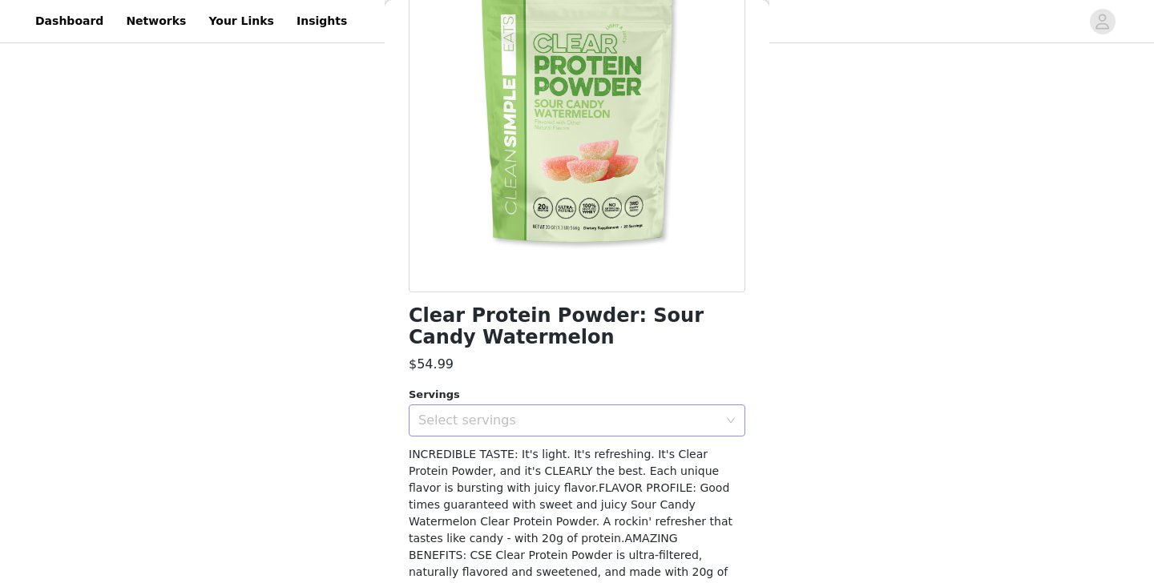
click at [502, 421] on div "Select servings" at bounding box center [568, 421] width 300 height 16
click at [486, 460] on li "20" at bounding box center [577, 455] width 337 height 26
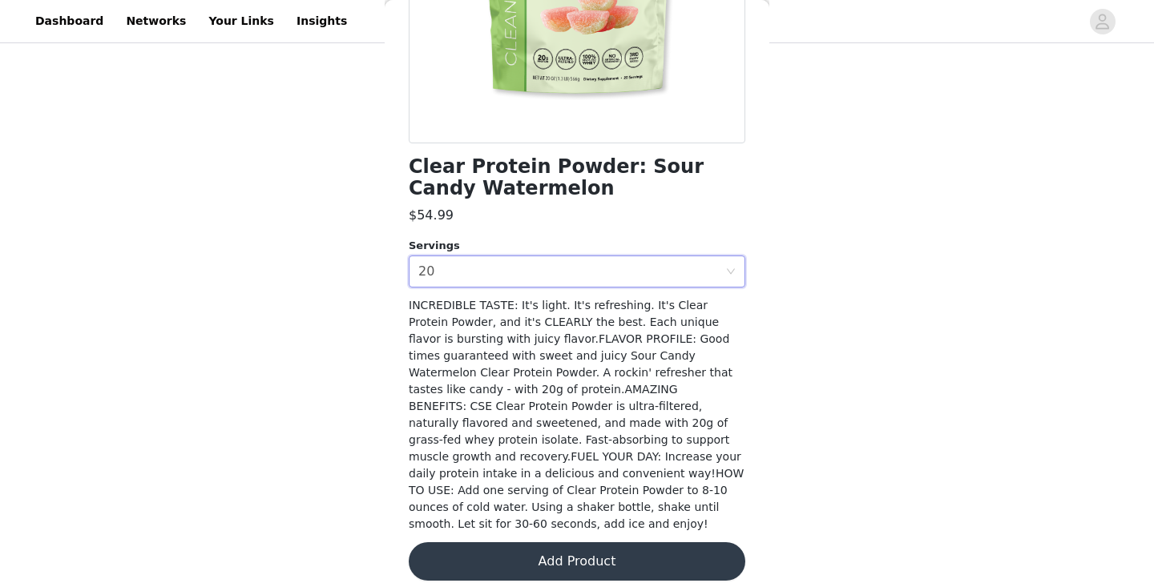
scroll to position [297, 0]
click at [538, 552] on button "Add Product" at bounding box center [577, 562] width 337 height 38
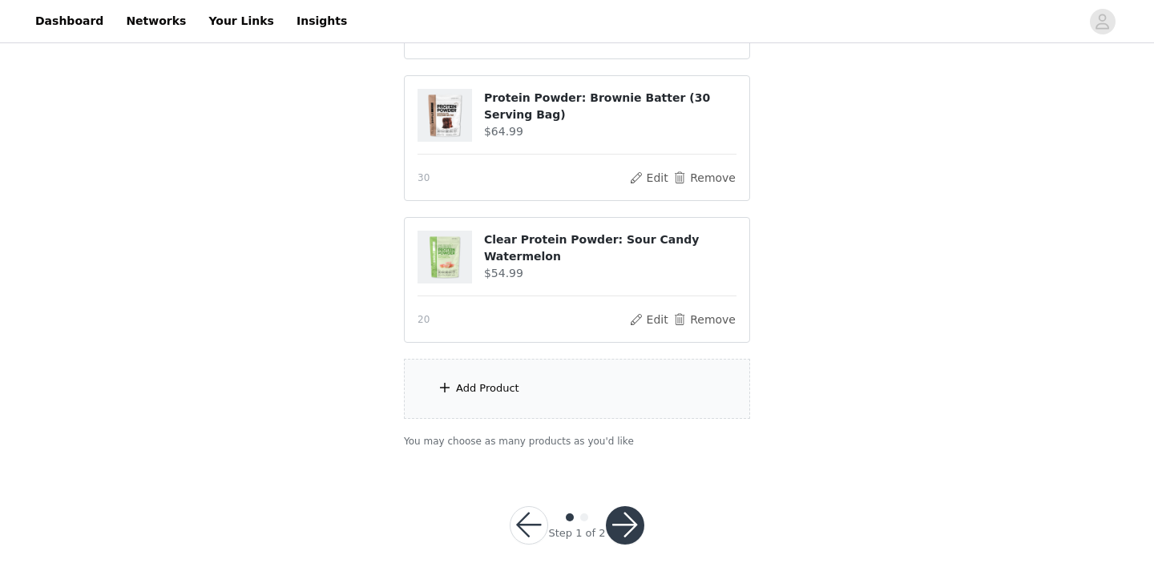
scroll to position [429, 0]
click at [577, 390] on div "Add Product" at bounding box center [577, 390] width 346 height 60
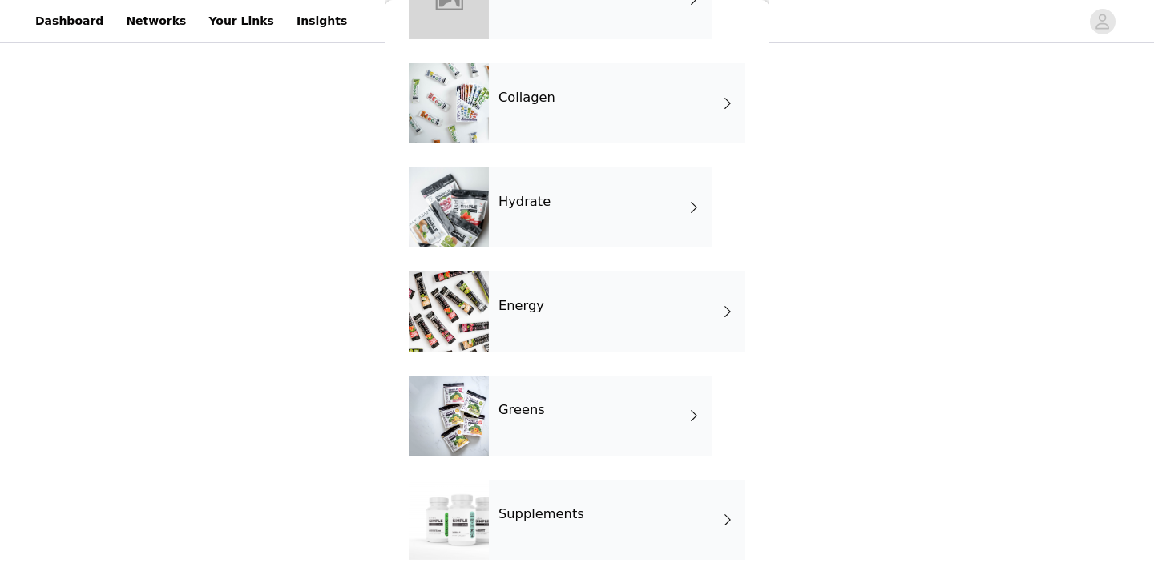
scroll to position [541, 0]
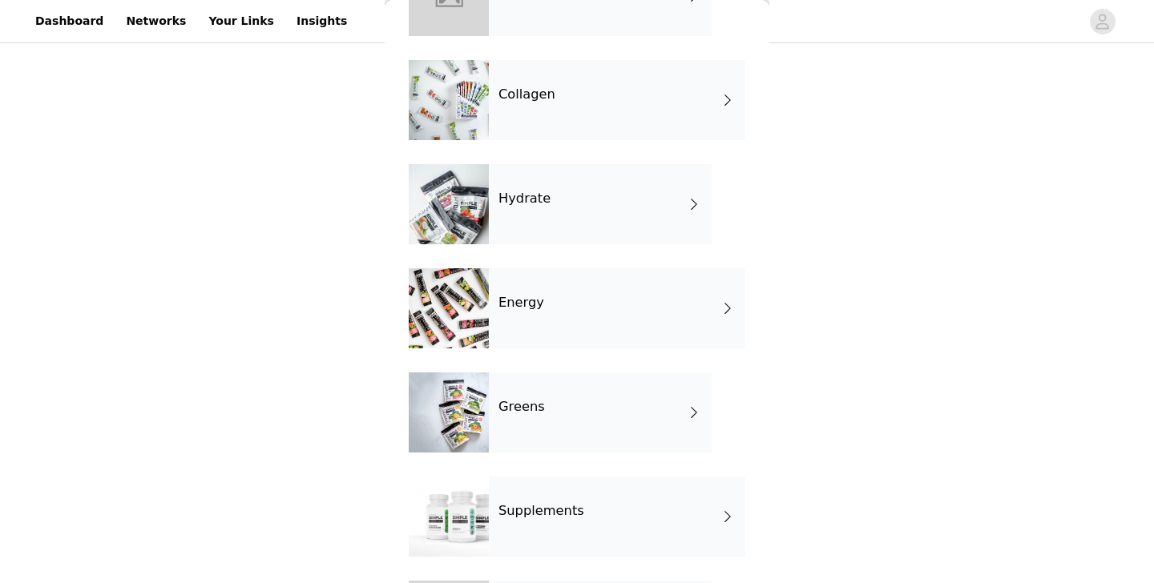
click at [593, 397] on div "Greens" at bounding box center [600, 413] width 223 height 80
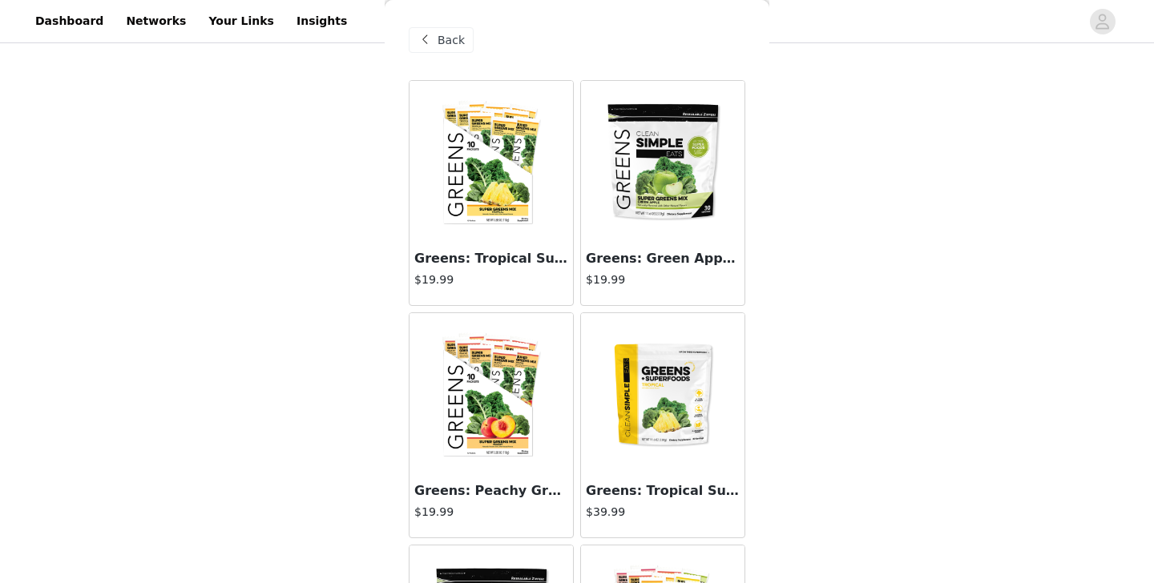
scroll to position [0, 0]
click at [448, 47] on span "Back" at bounding box center [451, 40] width 27 height 17
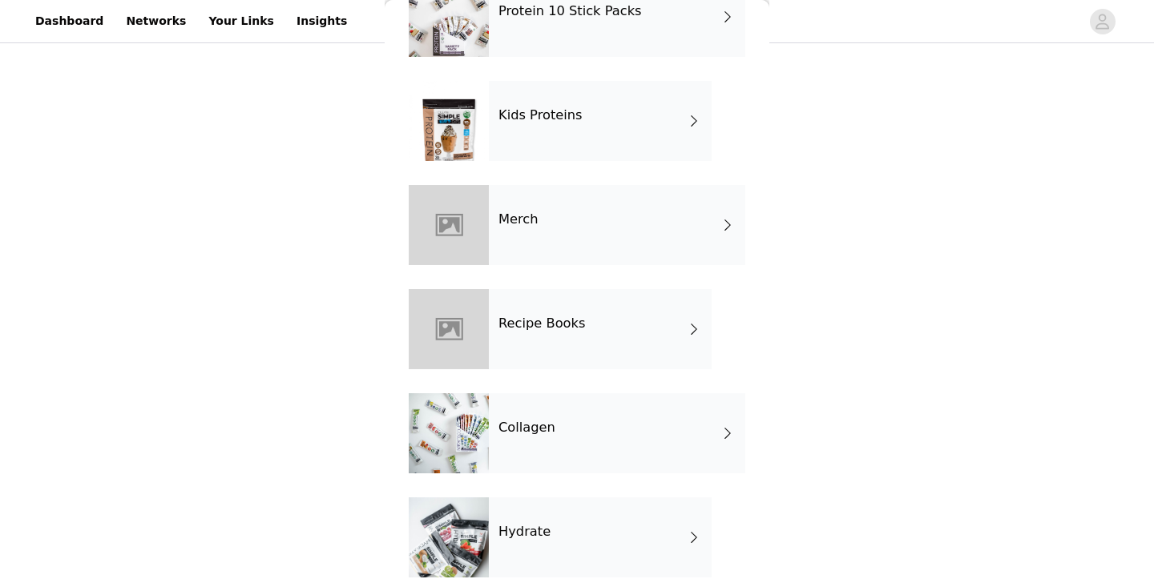
scroll to position [208, 0]
click at [594, 219] on div "Merch" at bounding box center [617, 225] width 256 height 80
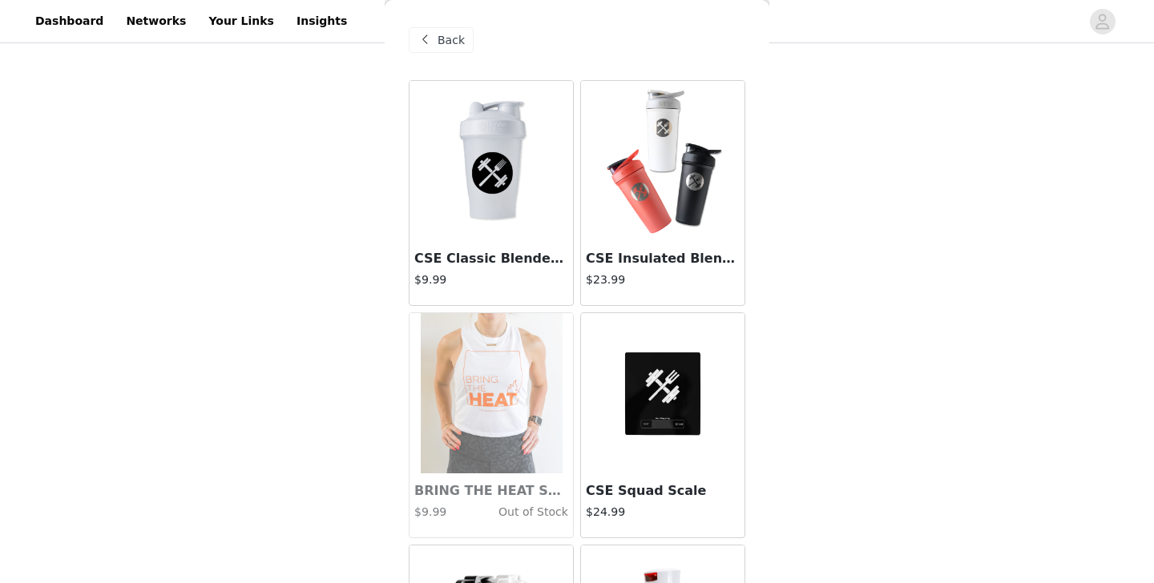
scroll to position [0, 0]
click at [445, 45] on span "Back" at bounding box center [451, 40] width 27 height 17
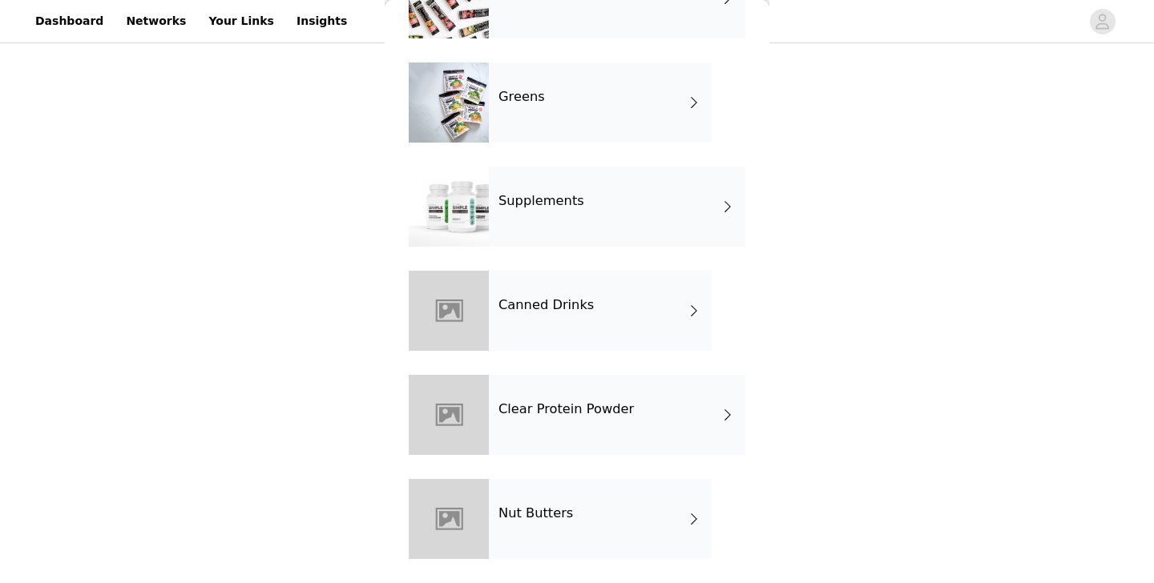
scroll to position [429, 0]
click at [676, 209] on div "Supplements" at bounding box center [617, 207] width 256 height 80
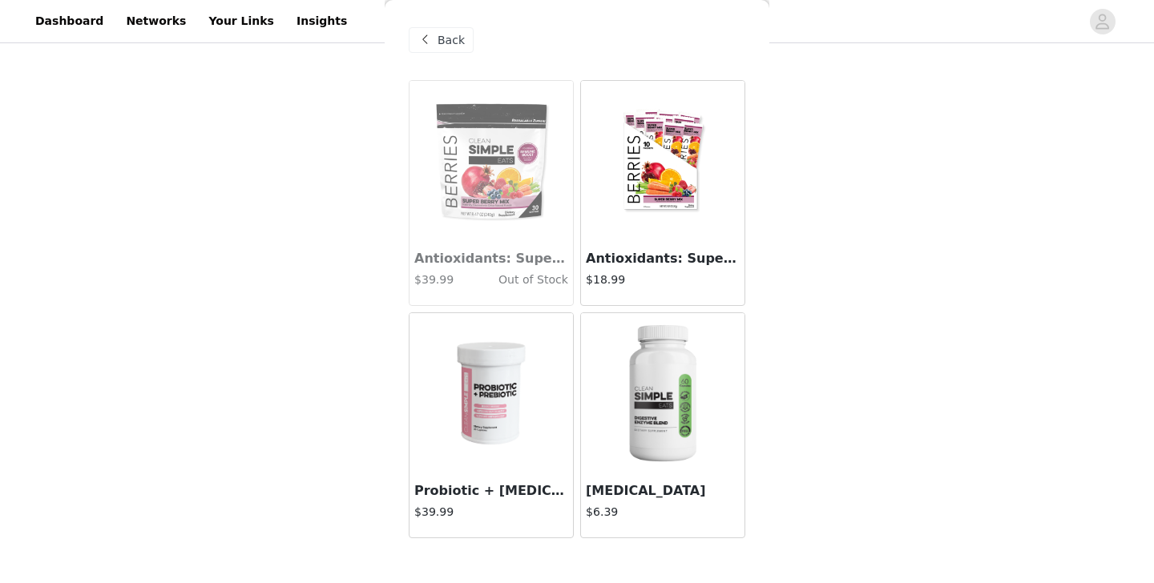
click at [487, 357] on img at bounding box center [491, 393] width 114 height 160
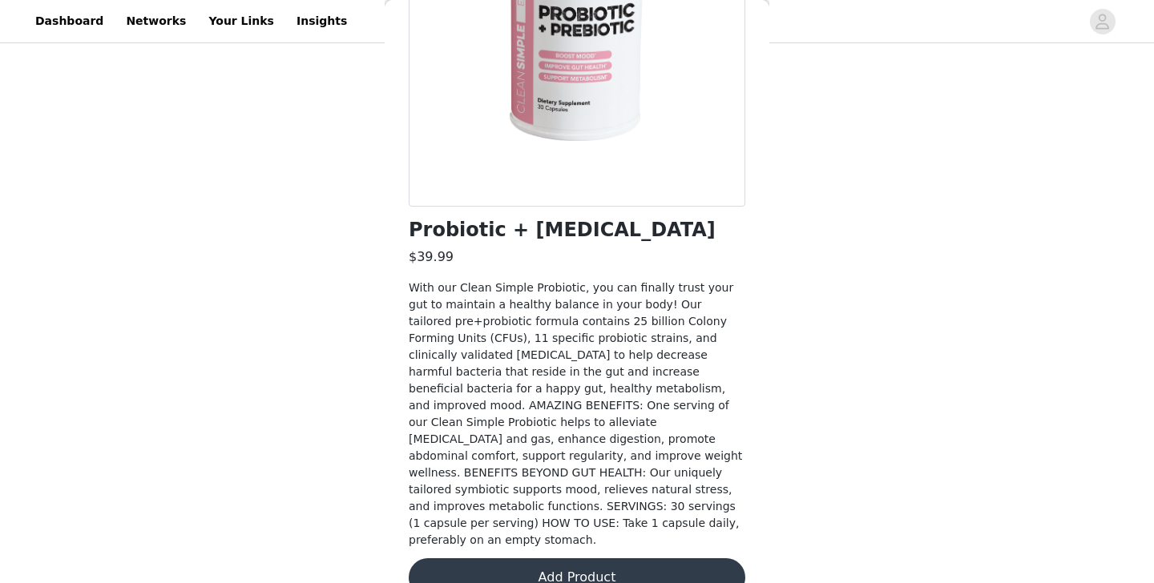
scroll to position [233, 0]
click at [579, 559] on button "Add Product" at bounding box center [577, 578] width 337 height 38
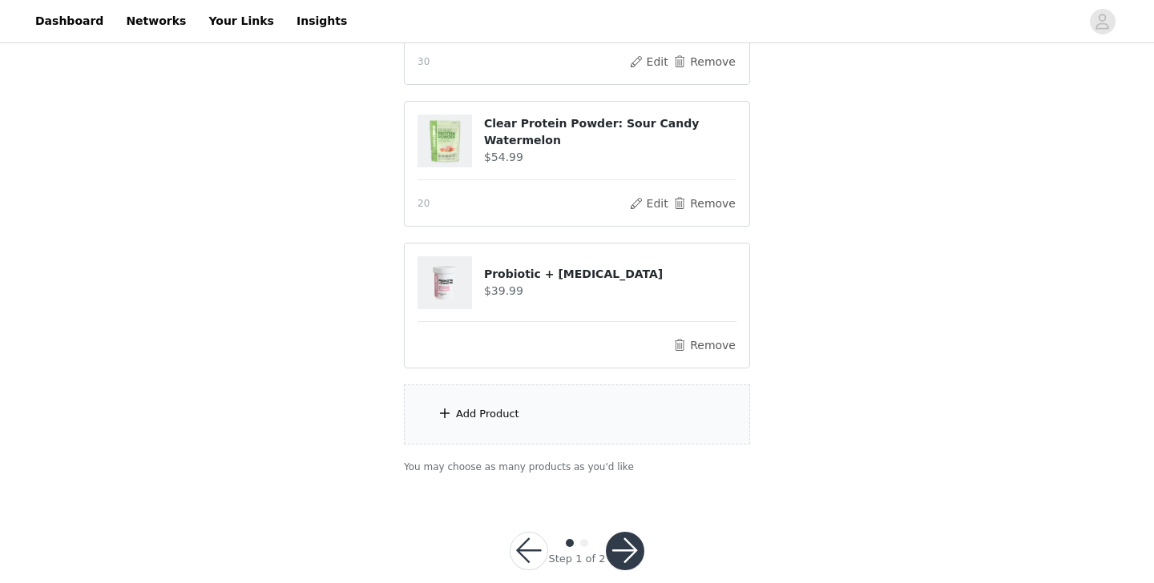
scroll to position [550, 0]
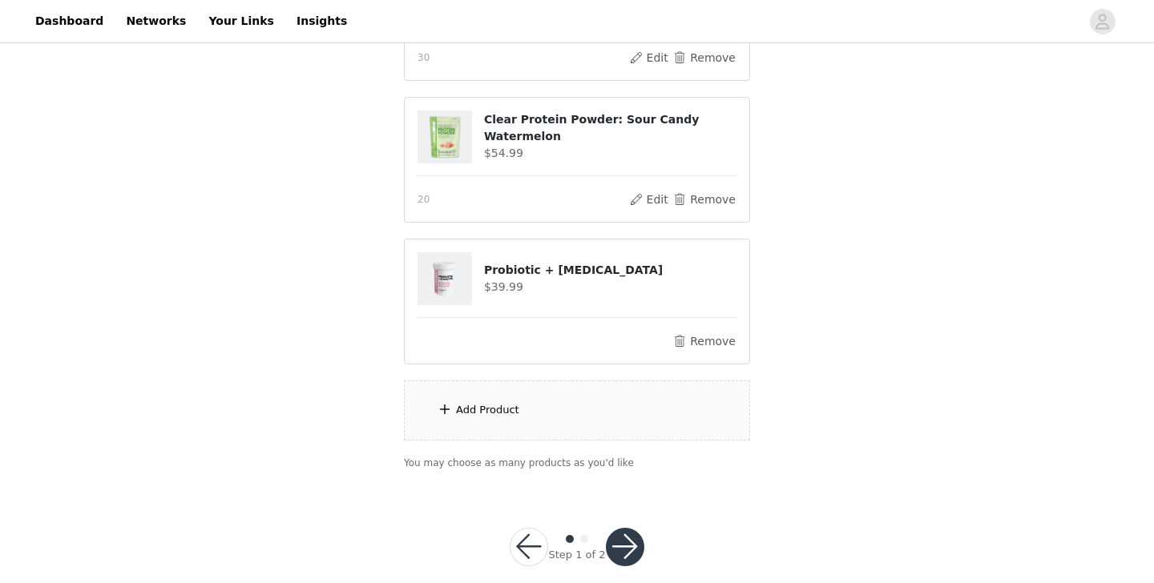
click at [622, 540] on button "button" at bounding box center [625, 547] width 38 height 38
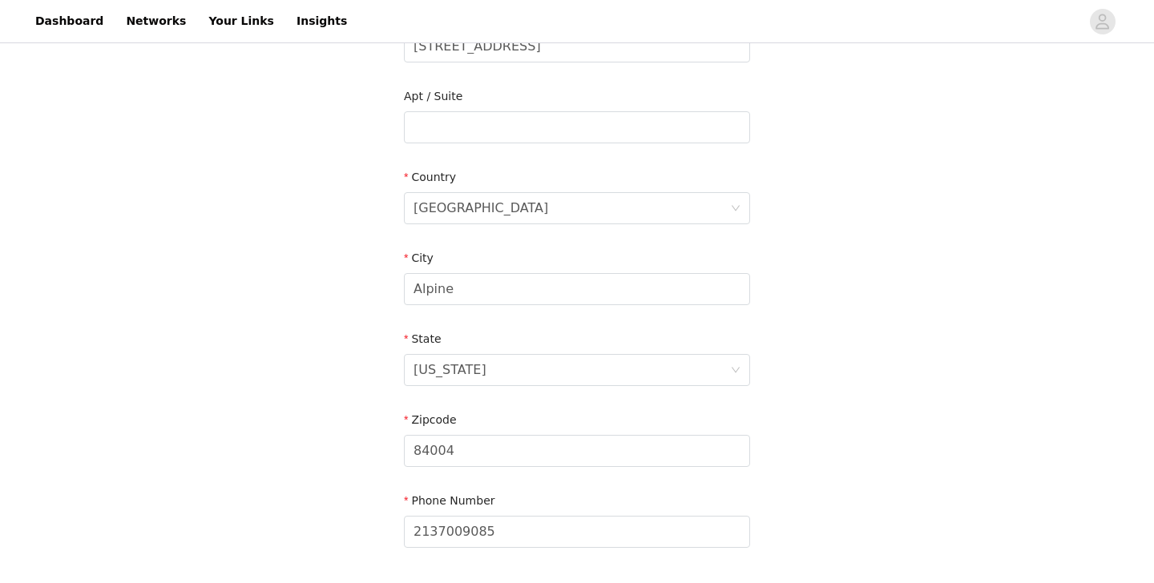
scroll to position [509, 0]
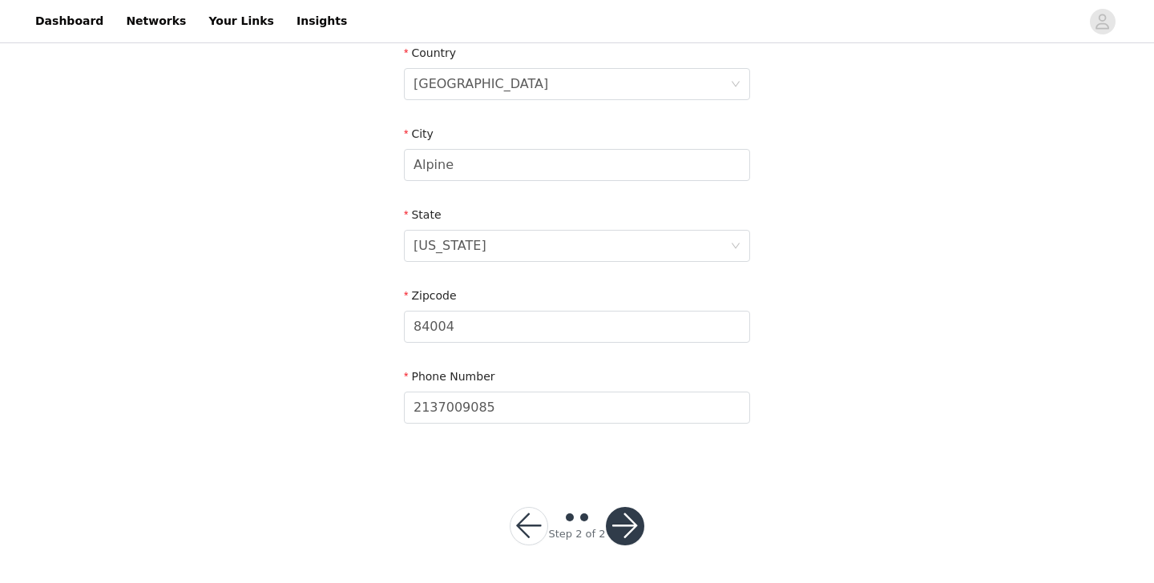
click at [624, 519] on button "button" at bounding box center [625, 526] width 38 height 38
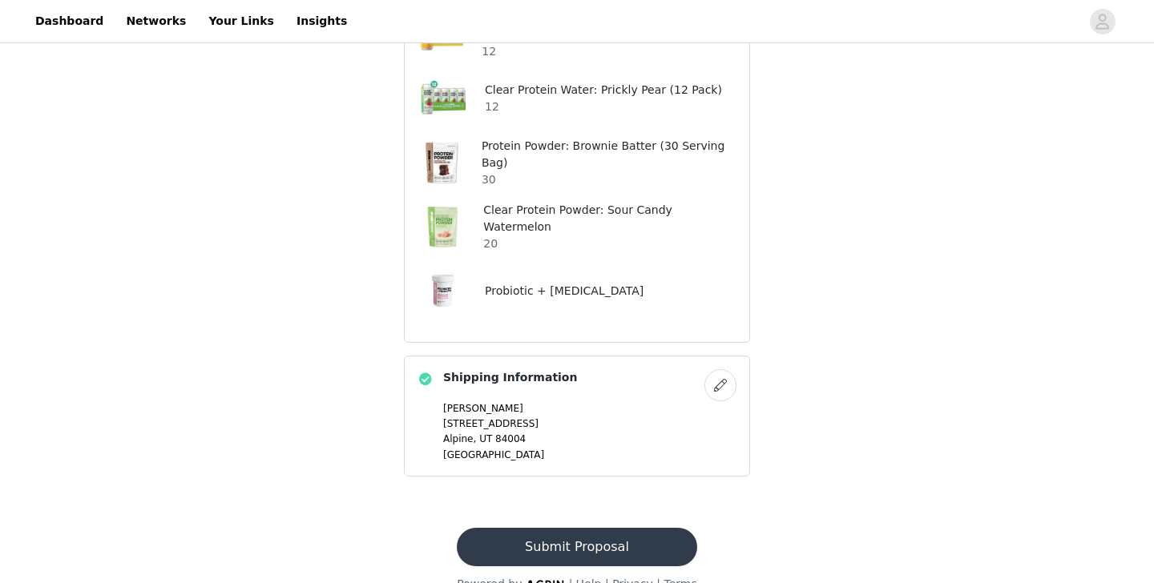
click at [592, 528] on button "Submit Proposal" at bounding box center [577, 547] width 240 height 38
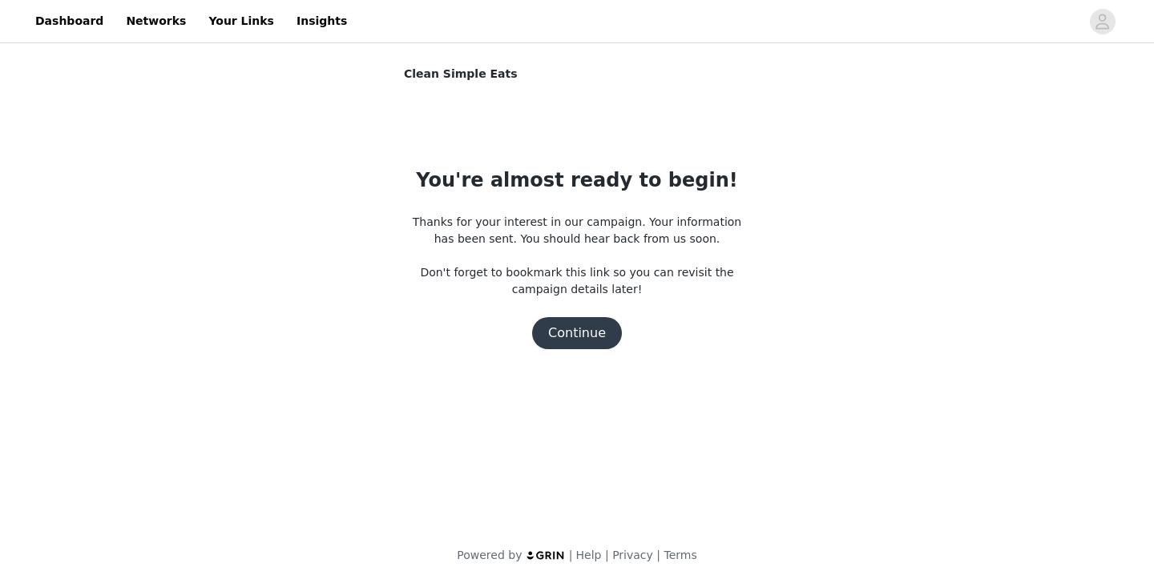
click at [563, 336] on button "Continue" at bounding box center [577, 333] width 90 height 32
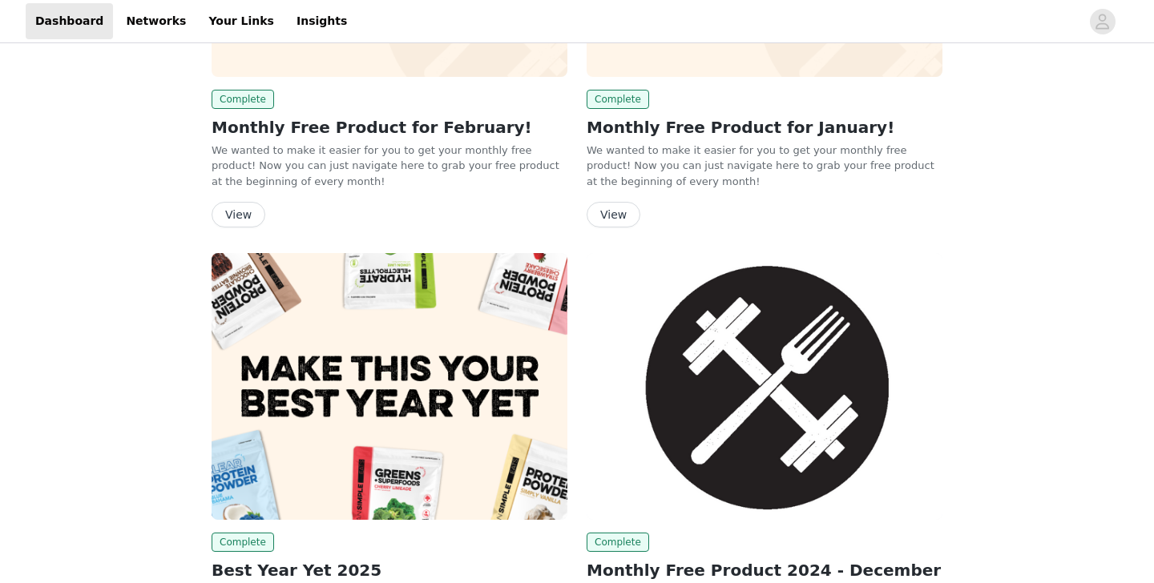
scroll to position [3696, 0]
